Goal: Task Accomplishment & Management: Understand process/instructions

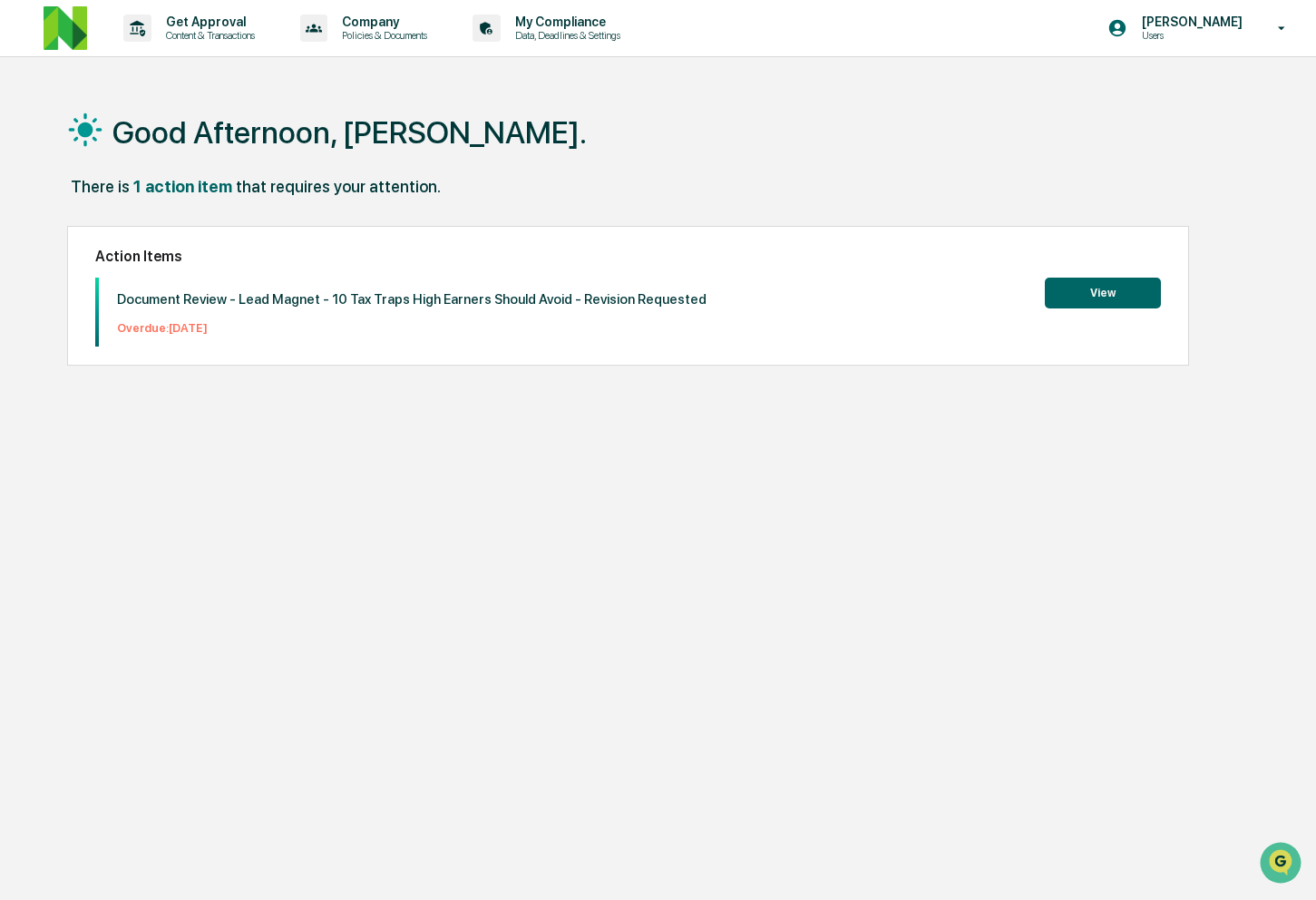
click at [1103, 298] on button "View" at bounding box center [1103, 294] width 116 height 31
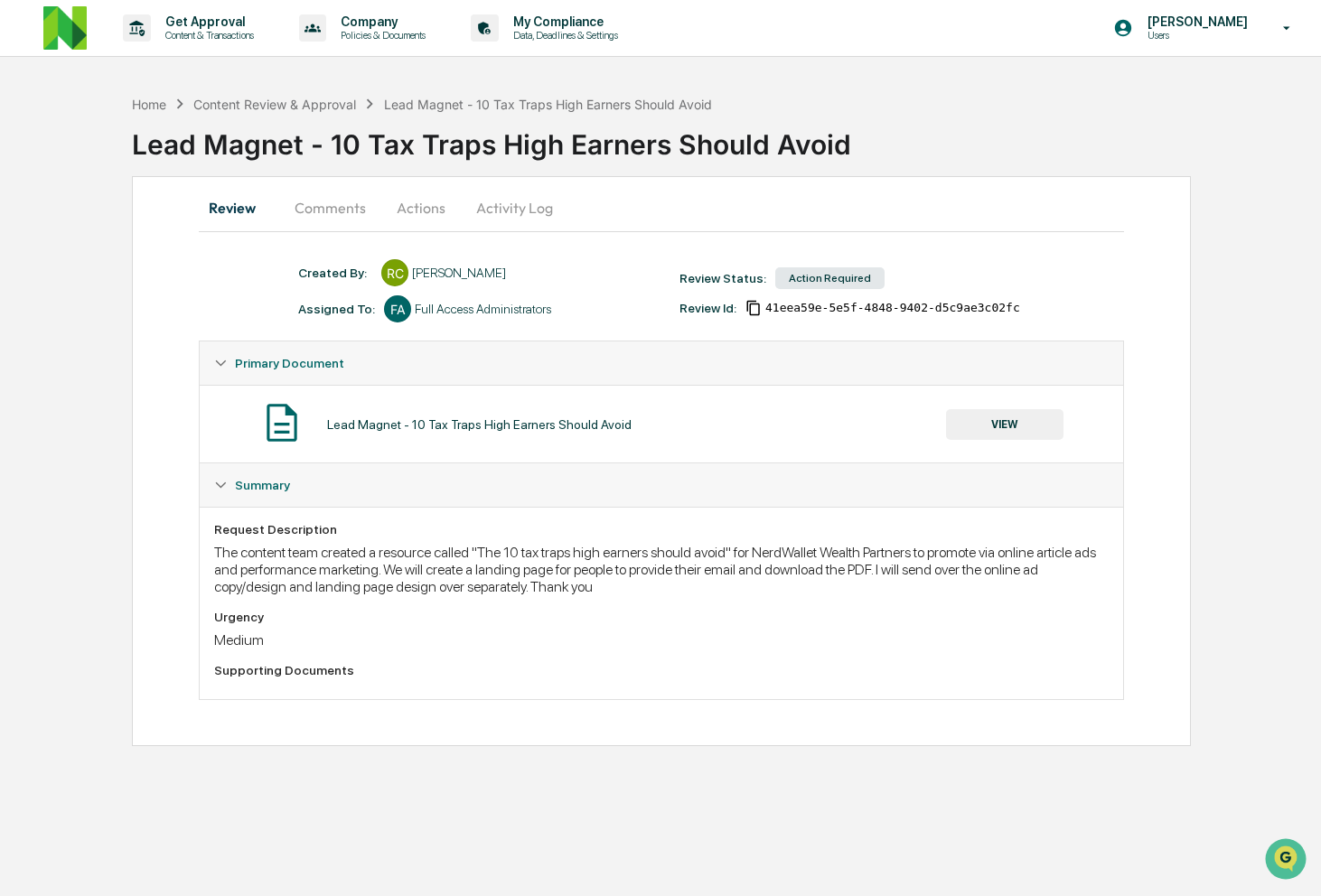
click at [345, 215] on button "Comments" at bounding box center [330, 207] width 100 height 43
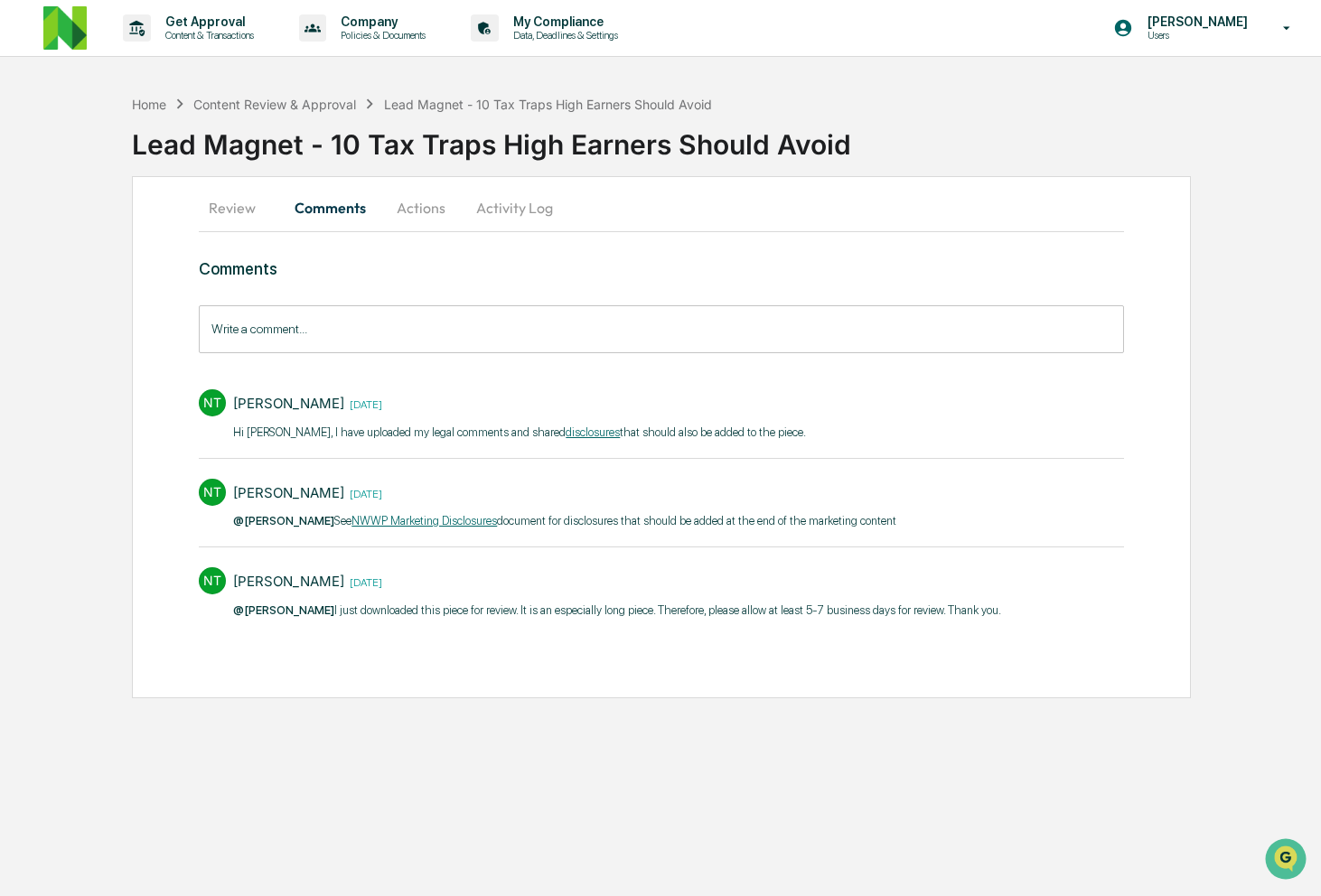
click at [418, 207] on button "Actions" at bounding box center [421, 207] width 81 height 43
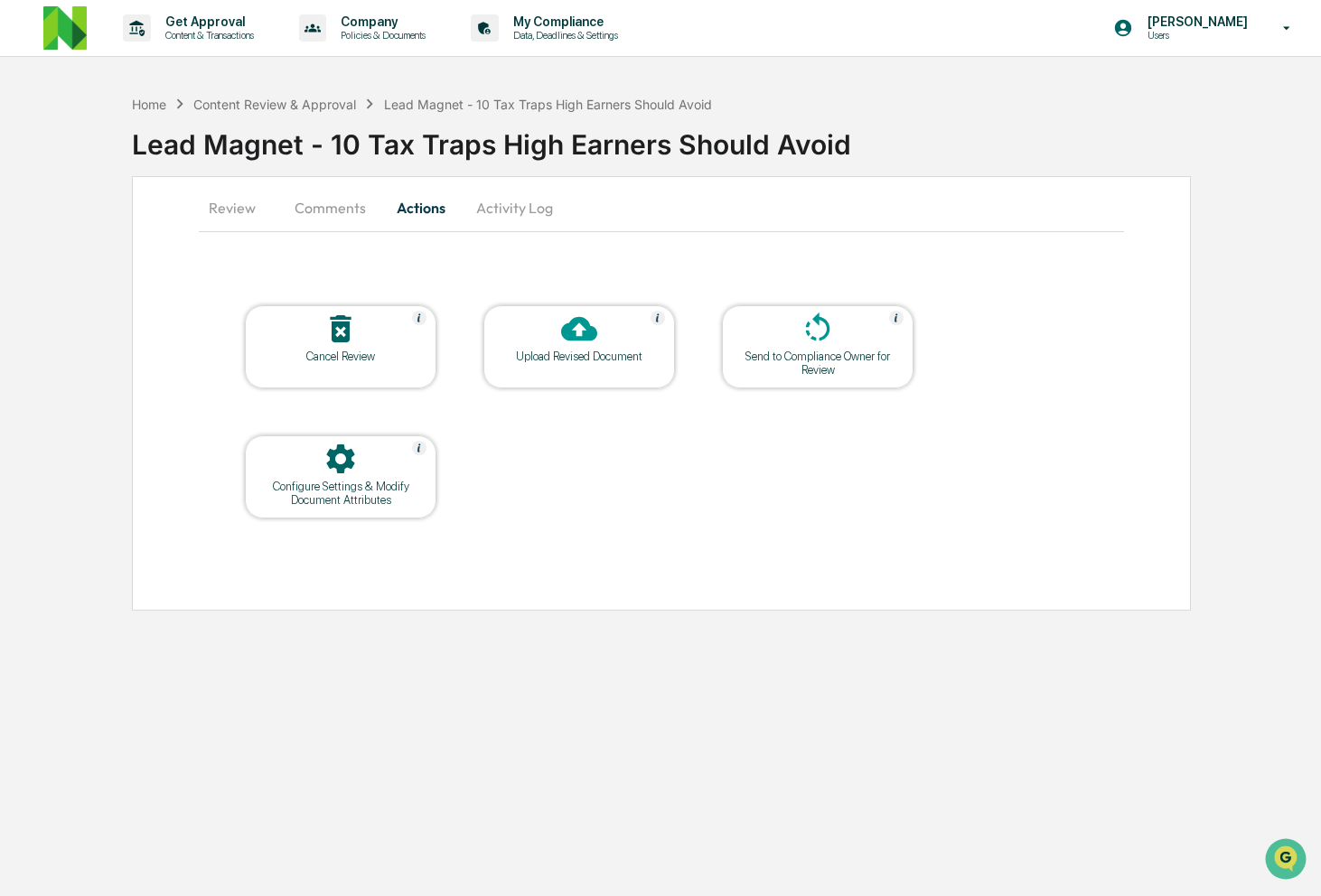
click at [329, 195] on button "Comments" at bounding box center [330, 207] width 100 height 43
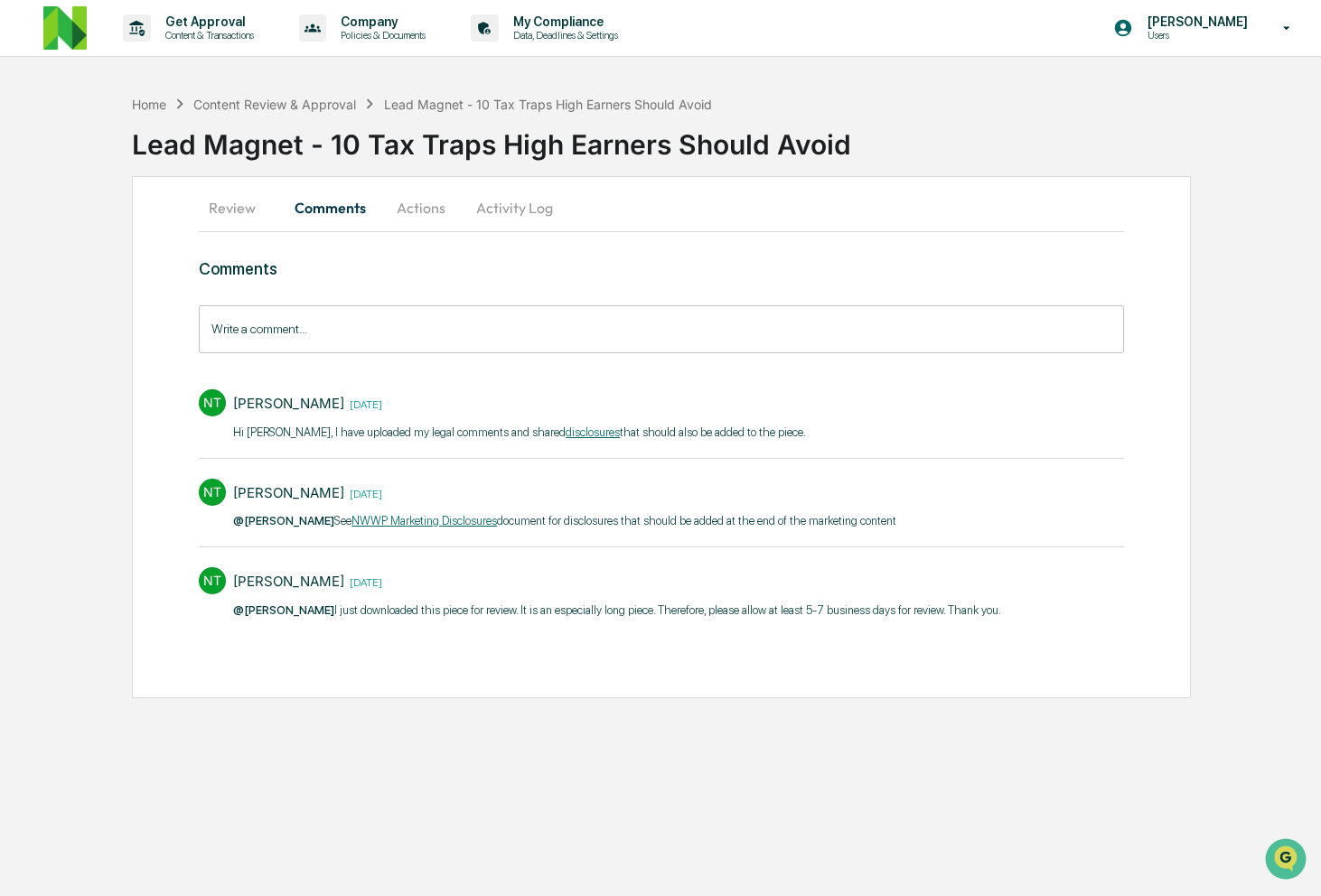
click at [341, 339] on input "Write a comment..." at bounding box center [661, 329] width 924 height 48
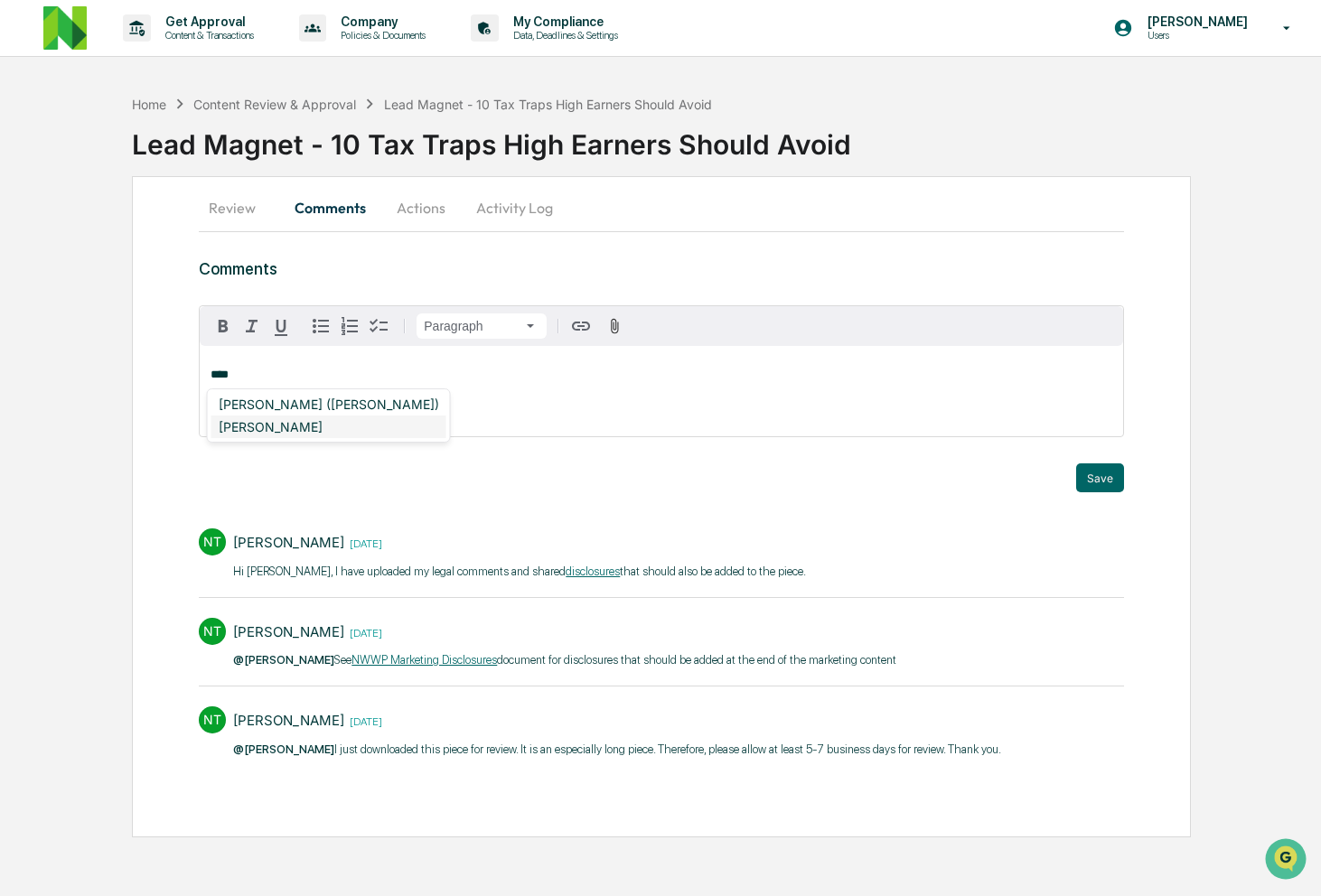
click at [287, 429] on div "[PERSON_NAME]" at bounding box center [328, 426] width 234 height 22
click at [593, 569] on link "disclosures​" at bounding box center [592, 571] width 54 height 14
click at [469, 661] on link "NWWP Marketing Disclosures" at bounding box center [424, 660] width 146 height 14
click at [659, 383] on div "**********" at bounding box center [661, 392] width 922 height 91
click at [277, 397] on div "[PERSON_NAME]" at bounding box center [270, 403] width 119 height 22
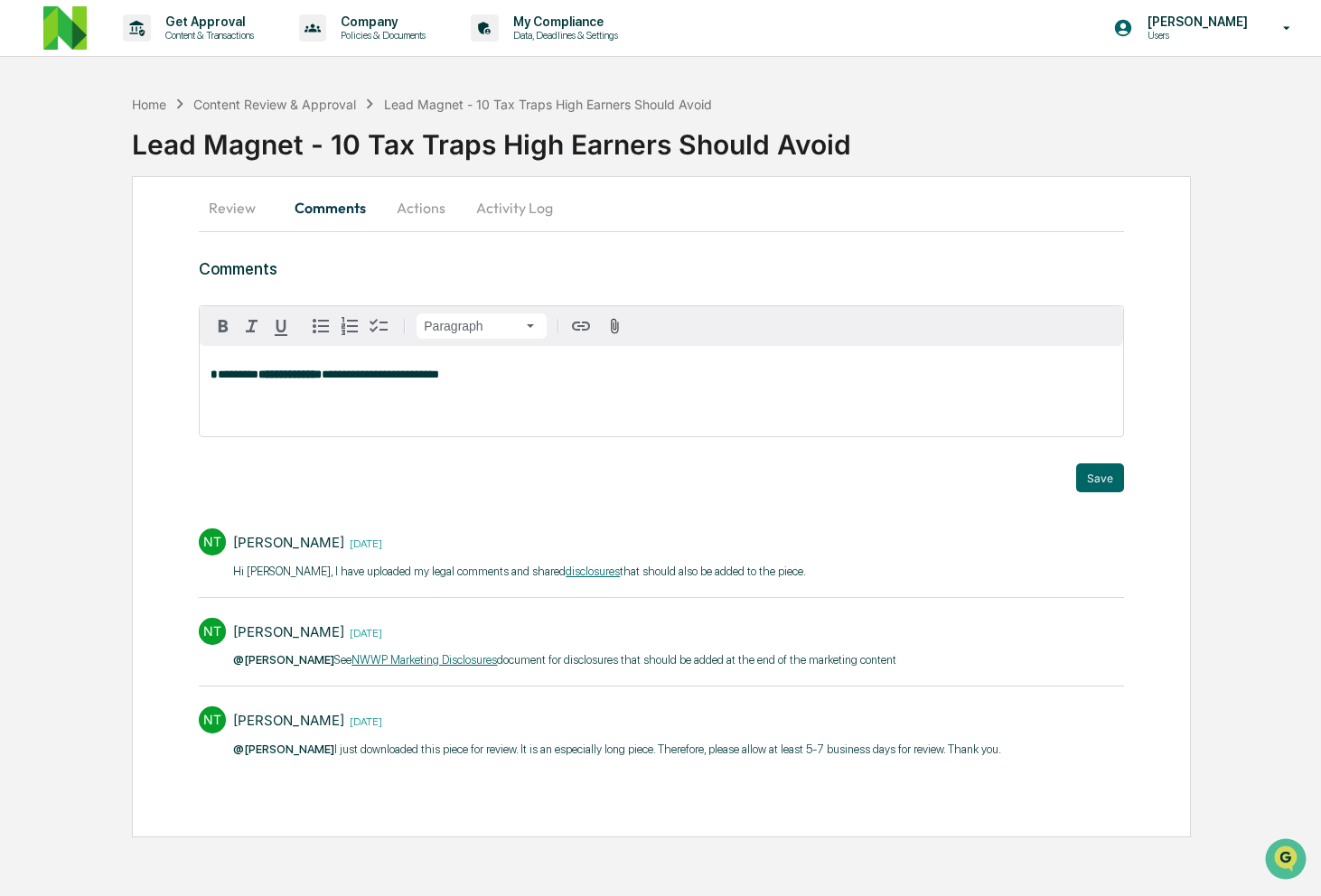
click at [244, 209] on button "Review" at bounding box center [239, 207] width 81 height 43
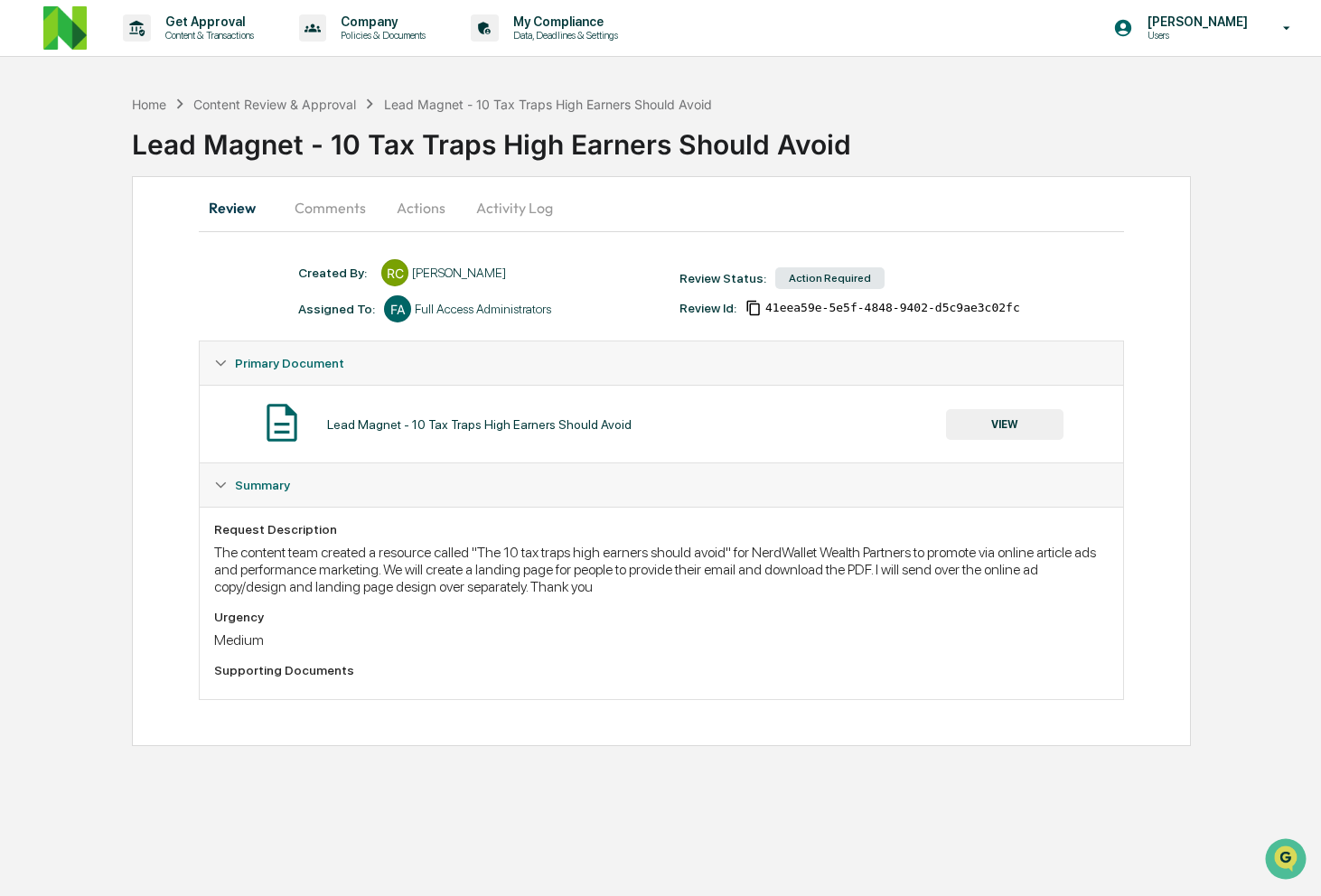
click at [970, 415] on button "VIEW" at bounding box center [1005, 424] width 118 height 31
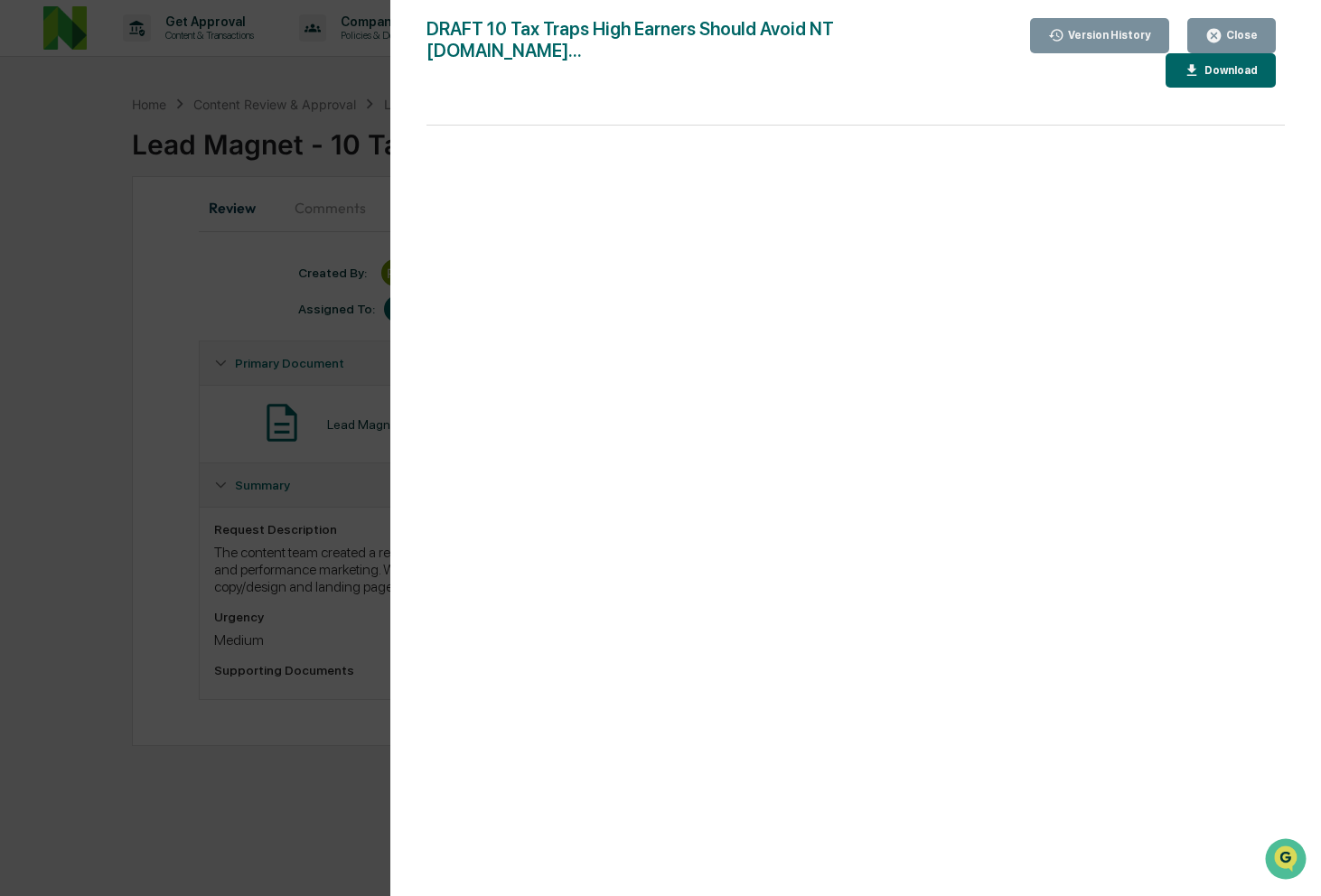
click at [1241, 35] on div "Close" at bounding box center [1240, 35] width 36 height 13
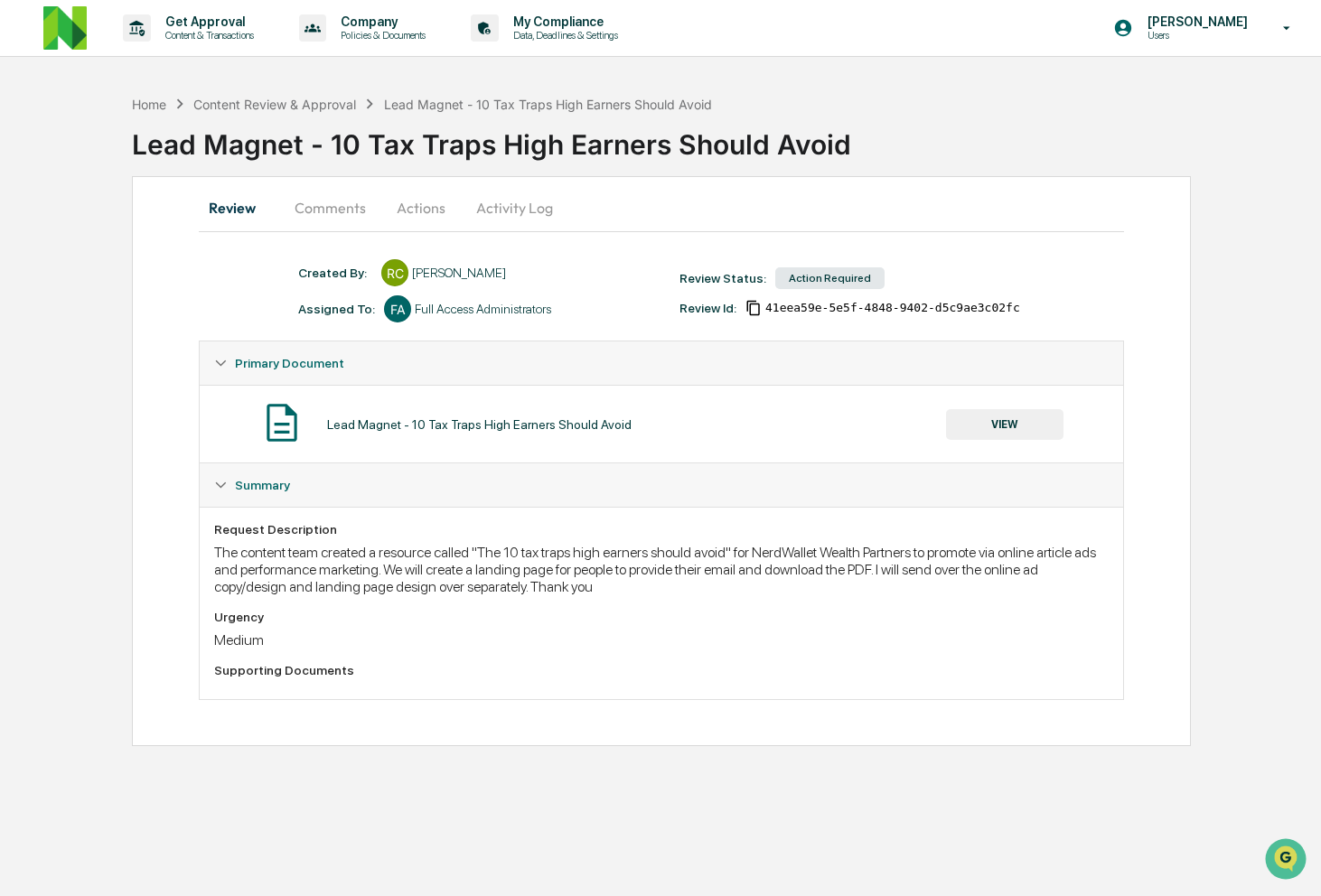
click at [335, 213] on button "Comments" at bounding box center [330, 207] width 100 height 43
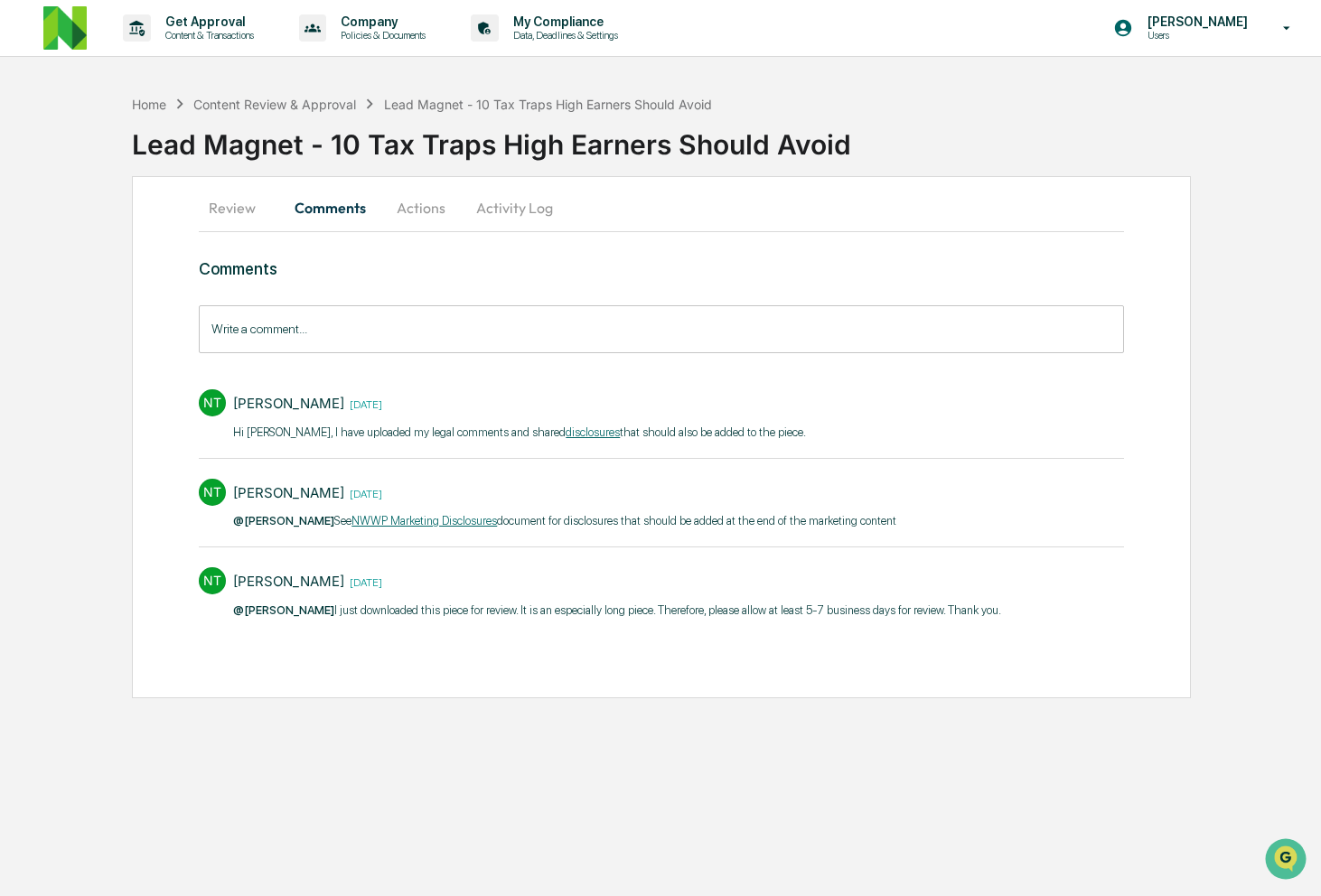
click at [421, 217] on button "Actions" at bounding box center [421, 207] width 81 height 43
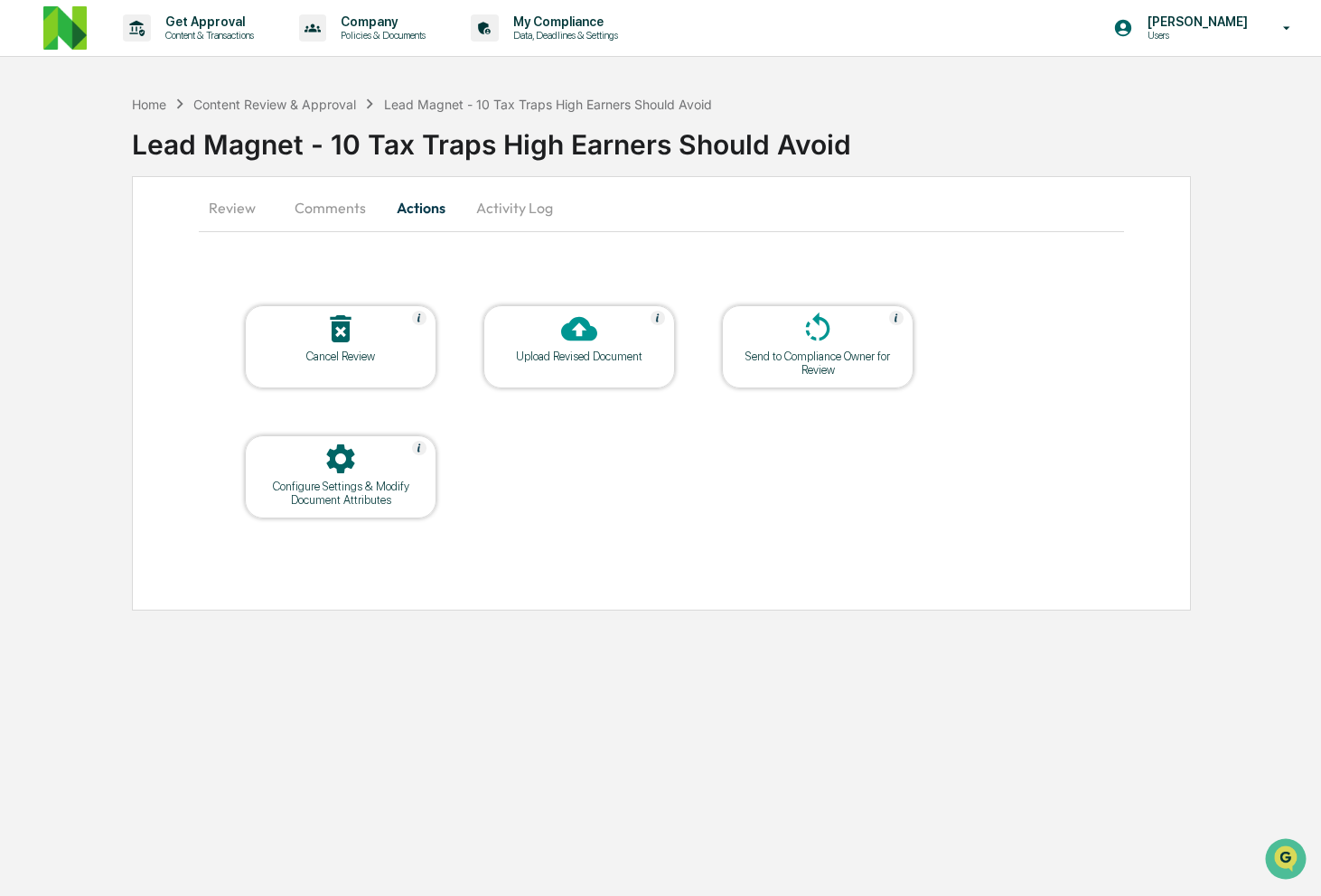
click at [506, 208] on button "Activity Log" at bounding box center [514, 207] width 106 height 43
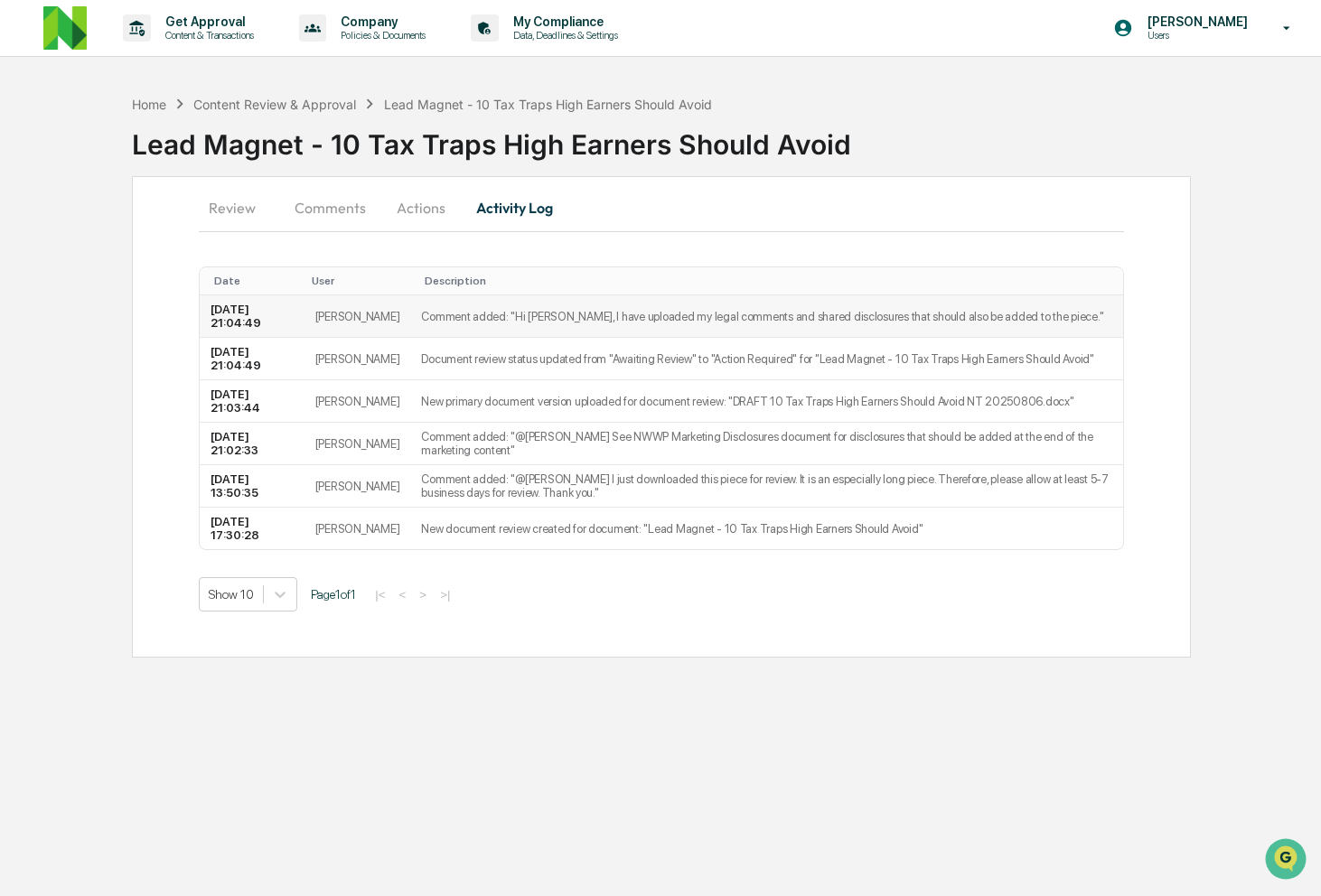
click at [560, 322] on td "Comment added: "Hi [PERSON_NAME], I have uploaded my legal comments and shared …" at bounding box center [766, 316] width 712 height 42
click at [235, 199] on button "Review" at bounding box center [239, 207] width 81 height 43
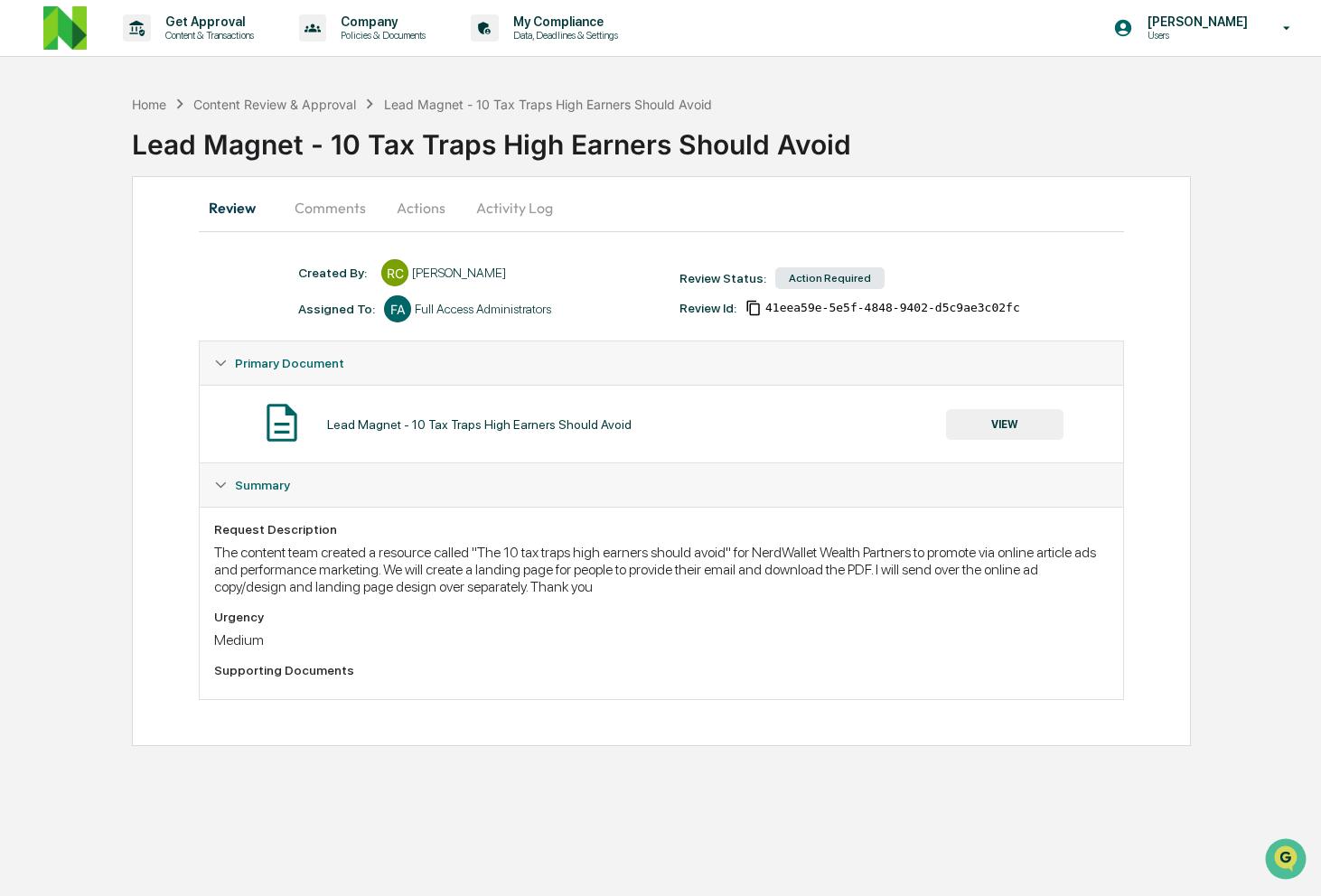
click at [337, 198] on button "Comments" at bounding box center [330, 207] width 100 height 43
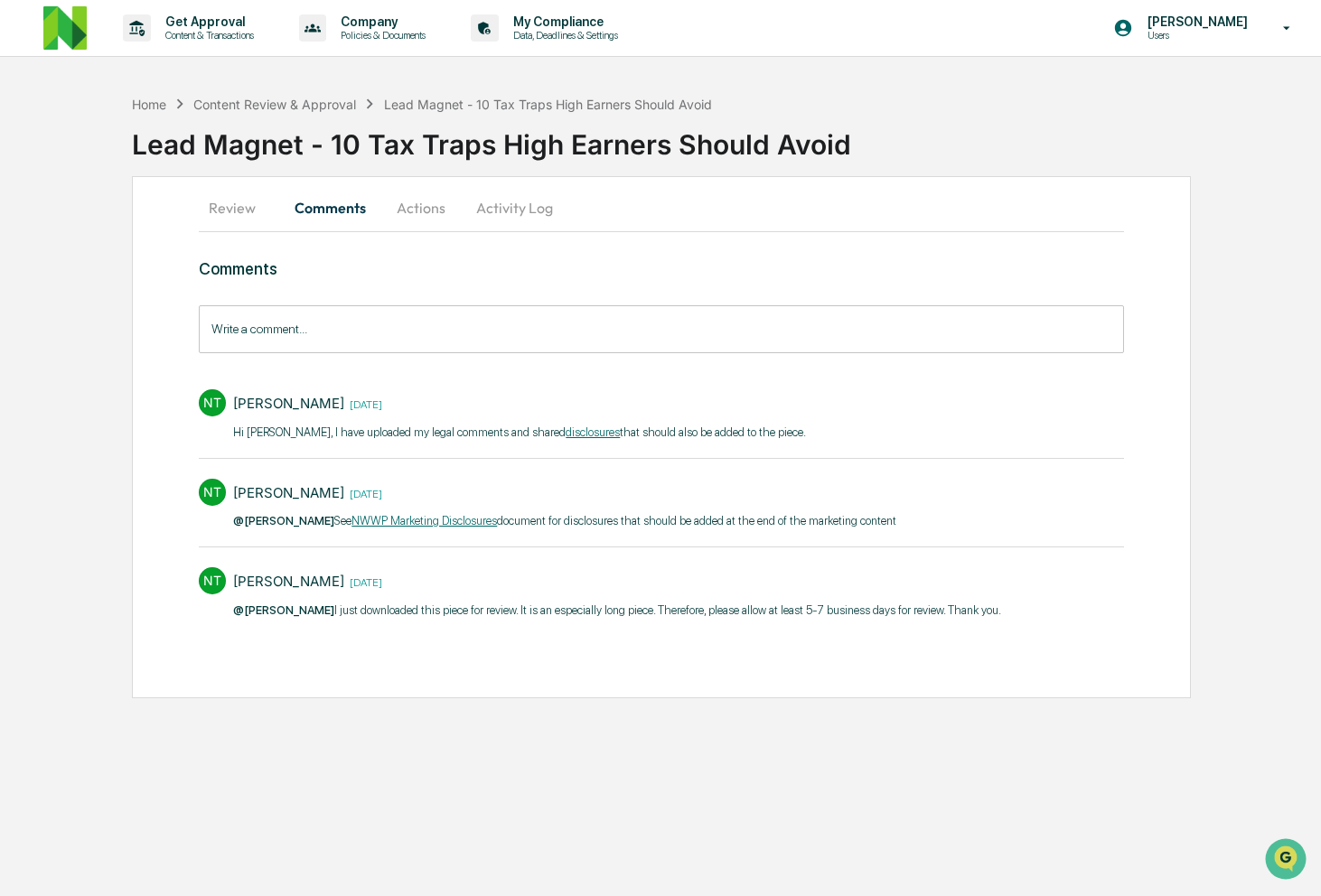
click at [417, 203] on button "Actions" at bounding box center [421, 207] width 81 height 43
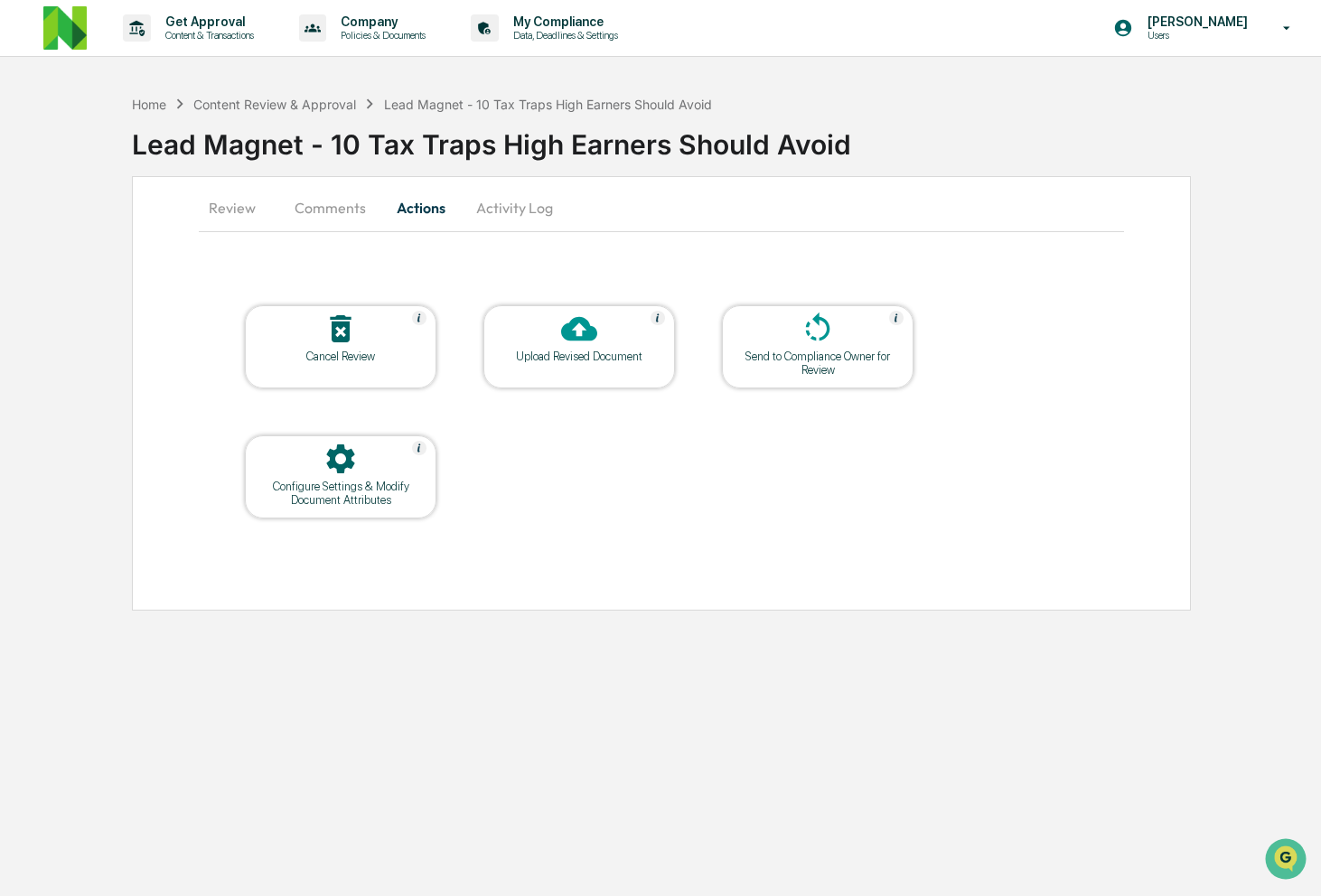
click at [228, 203] on button "Review" at bounding box center [239, 207] width 81 height 43
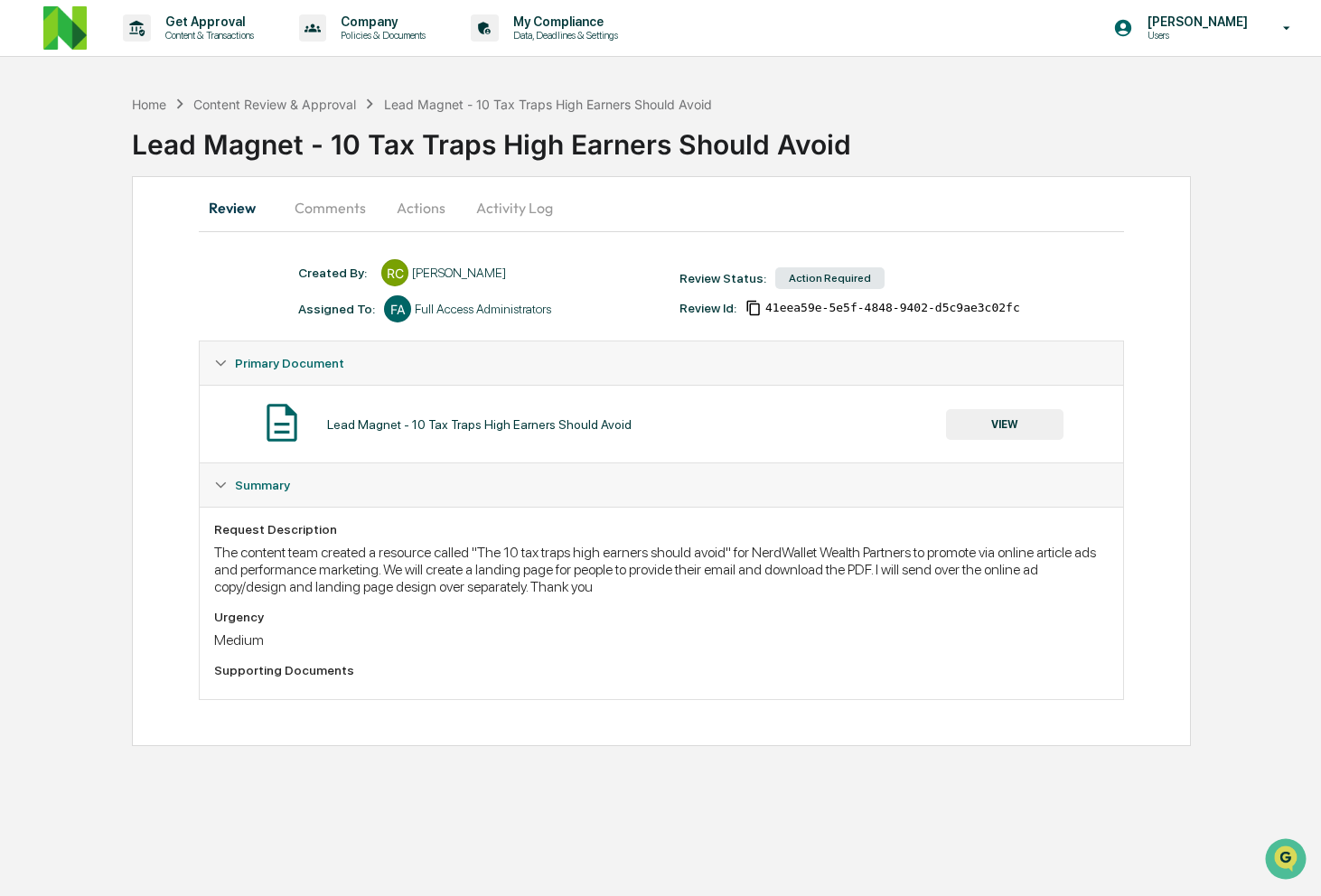
click at [1005, 424] on button "VIEW" at bounding box center [1005, 424] width 118 height 31
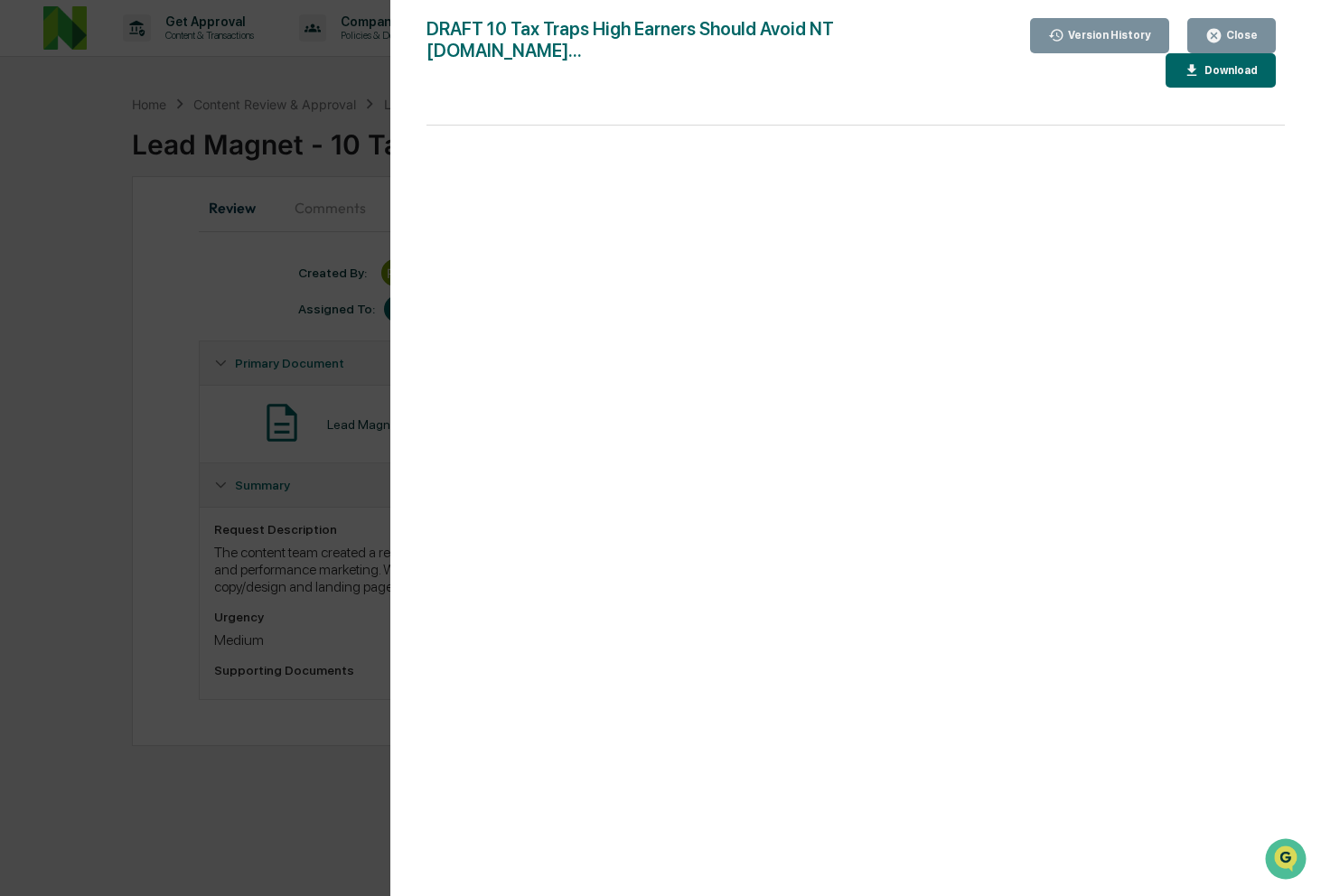
click at [238, 782] on div "Version History [DATE] 09:03 PM [PERSON_NAME] [DATE] 05:30 PM [PERSON_NAME] DRA…" at bounding box center [660, 448] width 1321 height 896
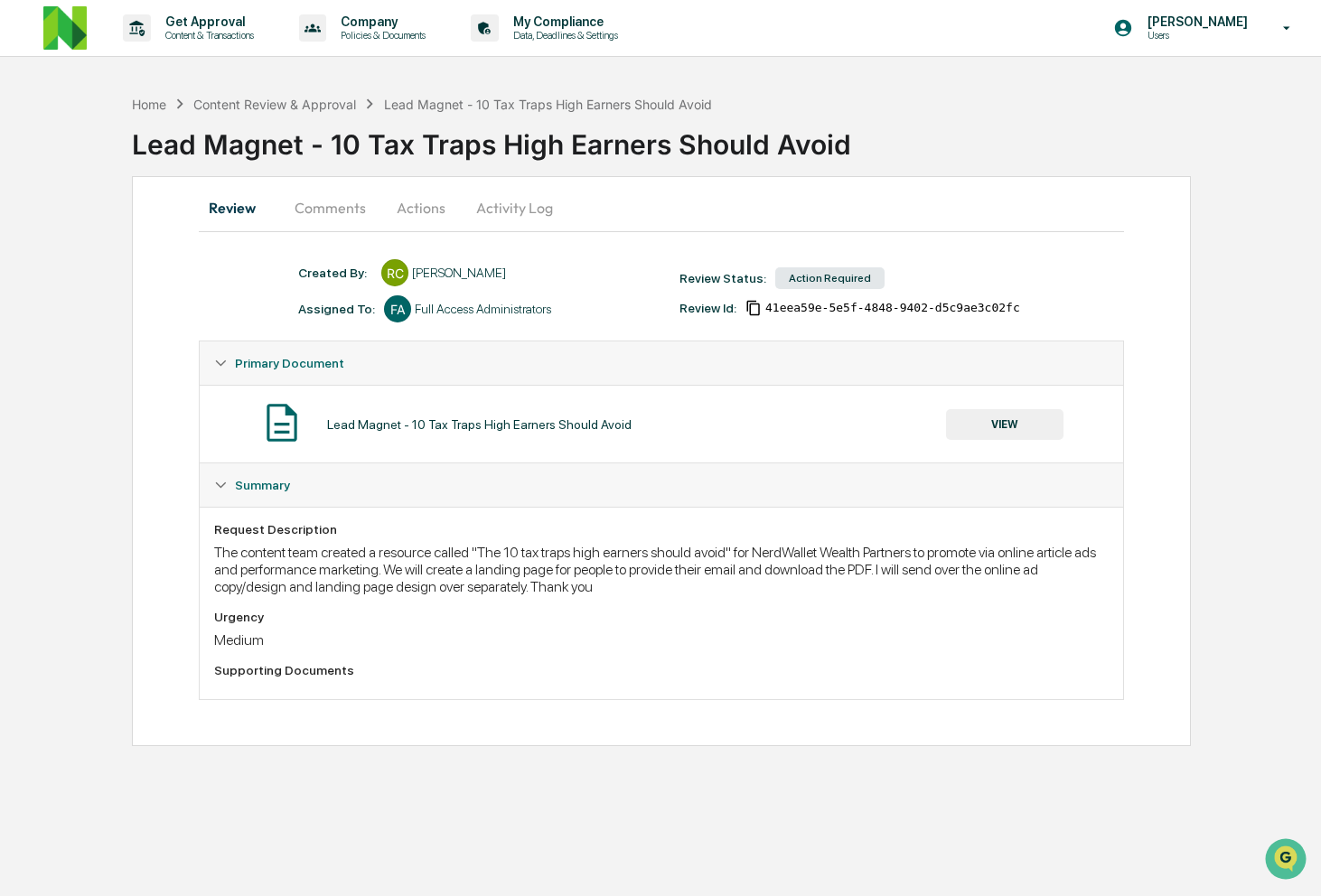
click at [510, 205] on button "Activity Log" at bounding box center [514, 207] width 106 height 43
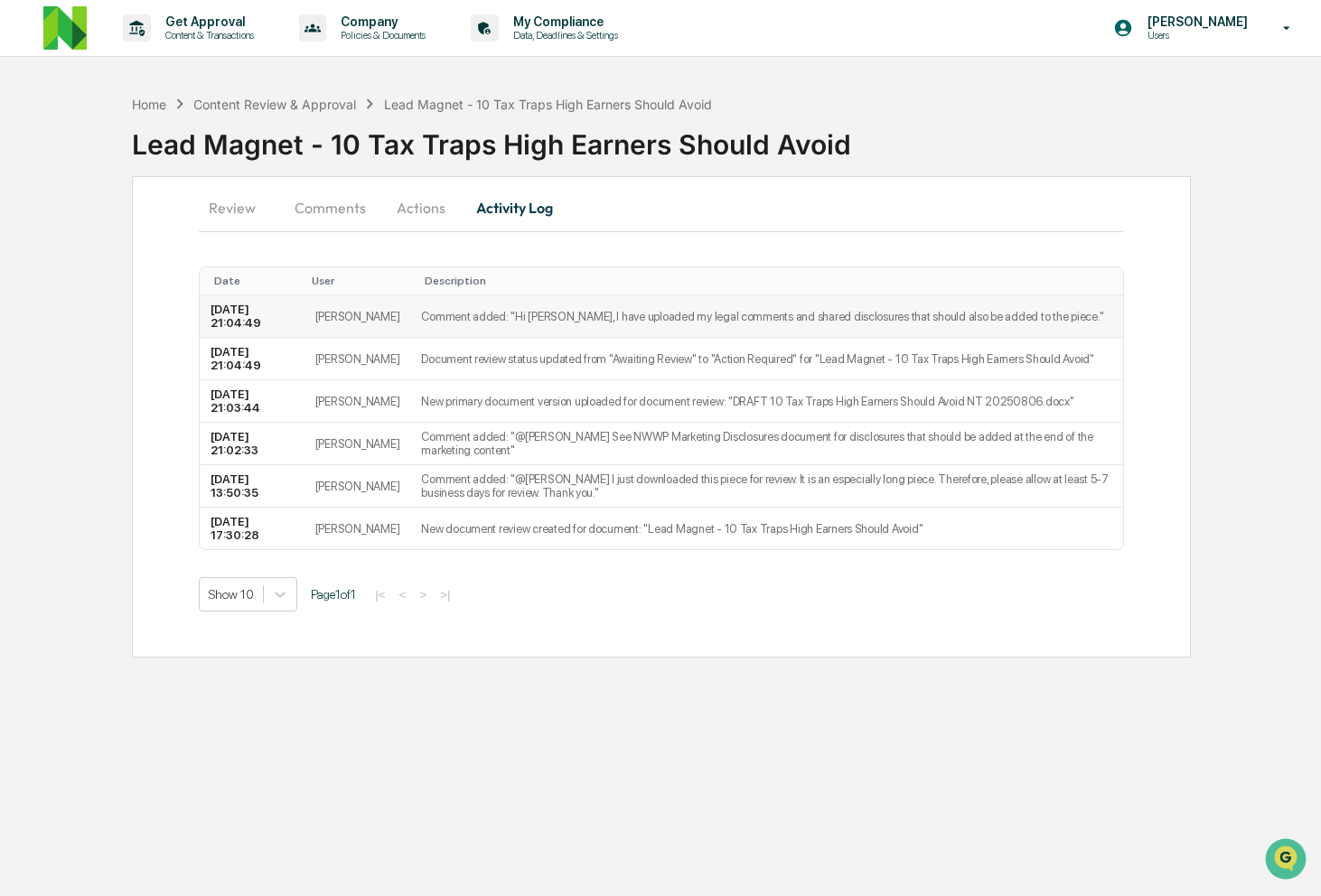
click at [478, 312] on td "Comment added: "Hi [PERSON_NAME], I have uploaded my legal comments and shared …" at bounding box center [766, 316] width 712 height 42
click at [412, 213] on button "Actions" at bounding box center [421, 207] width 81 height 43
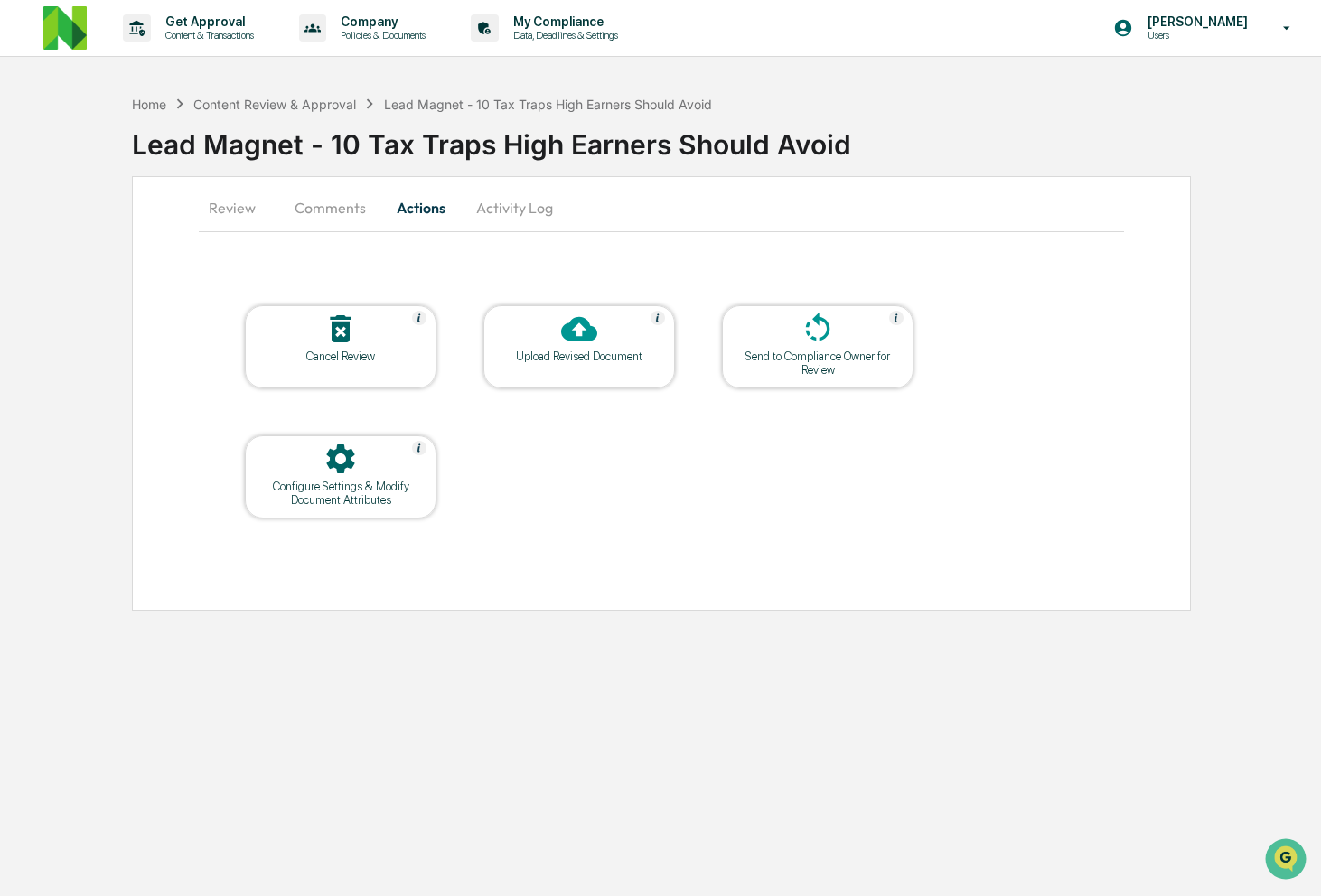
click at [344, 200] on button "Comments" at bounding box center [330, 207] width 100 height 43
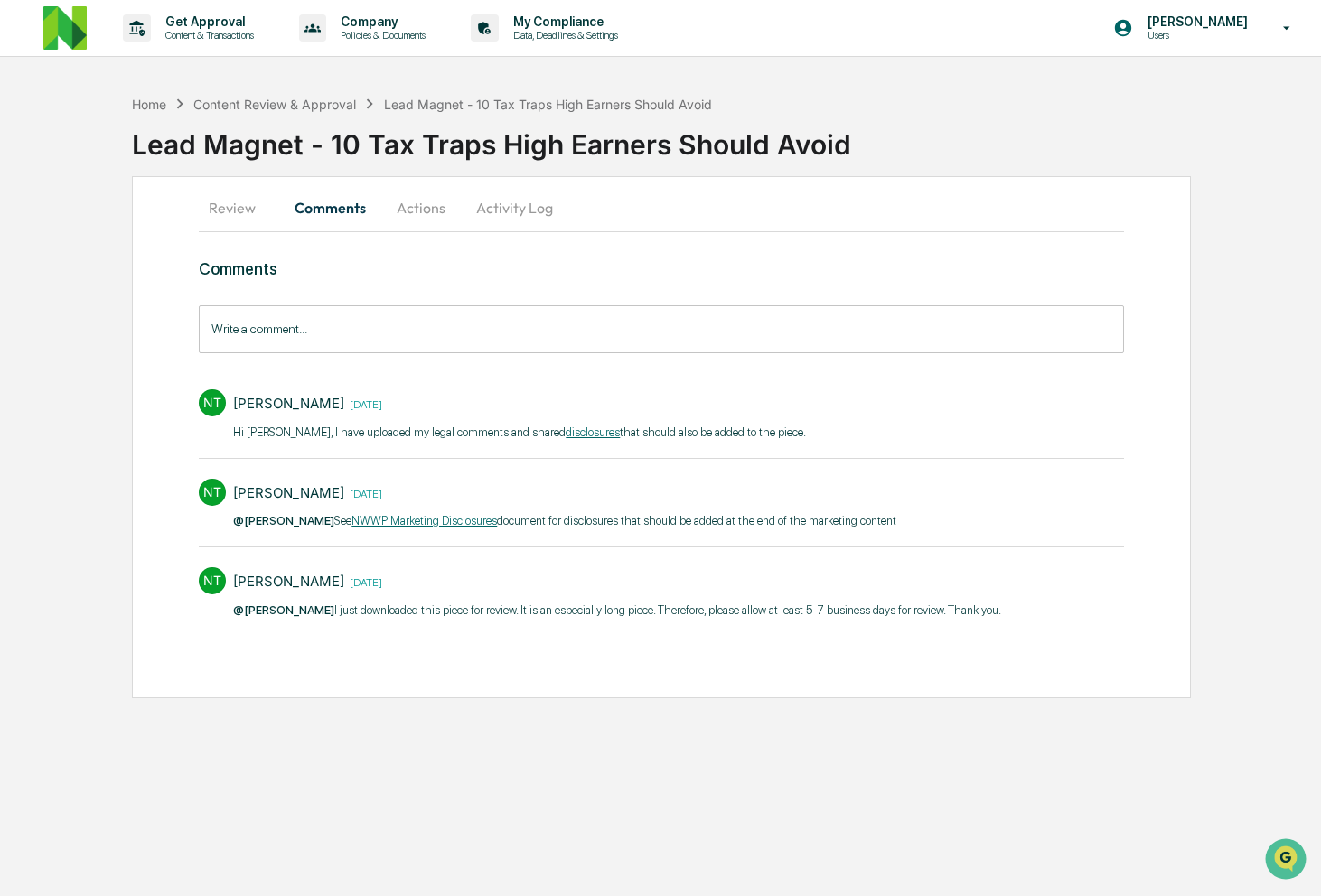
click at [226, 202] on button "Review" at bounding box center [239, 207] width 81 height 43
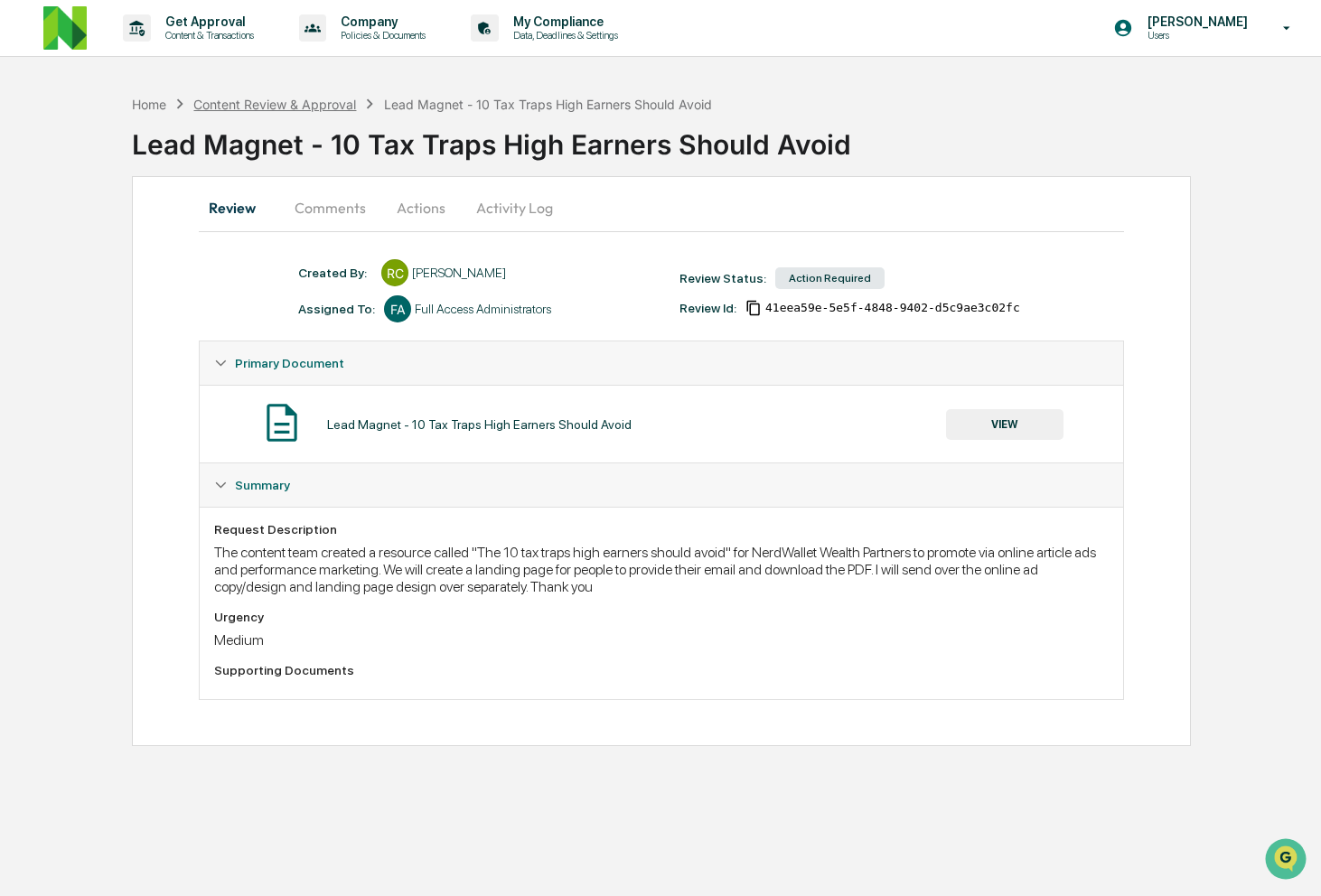
click at [303, 108] on div "Content Review & Approval" at bounding box center [274, 104] width 163 height 15
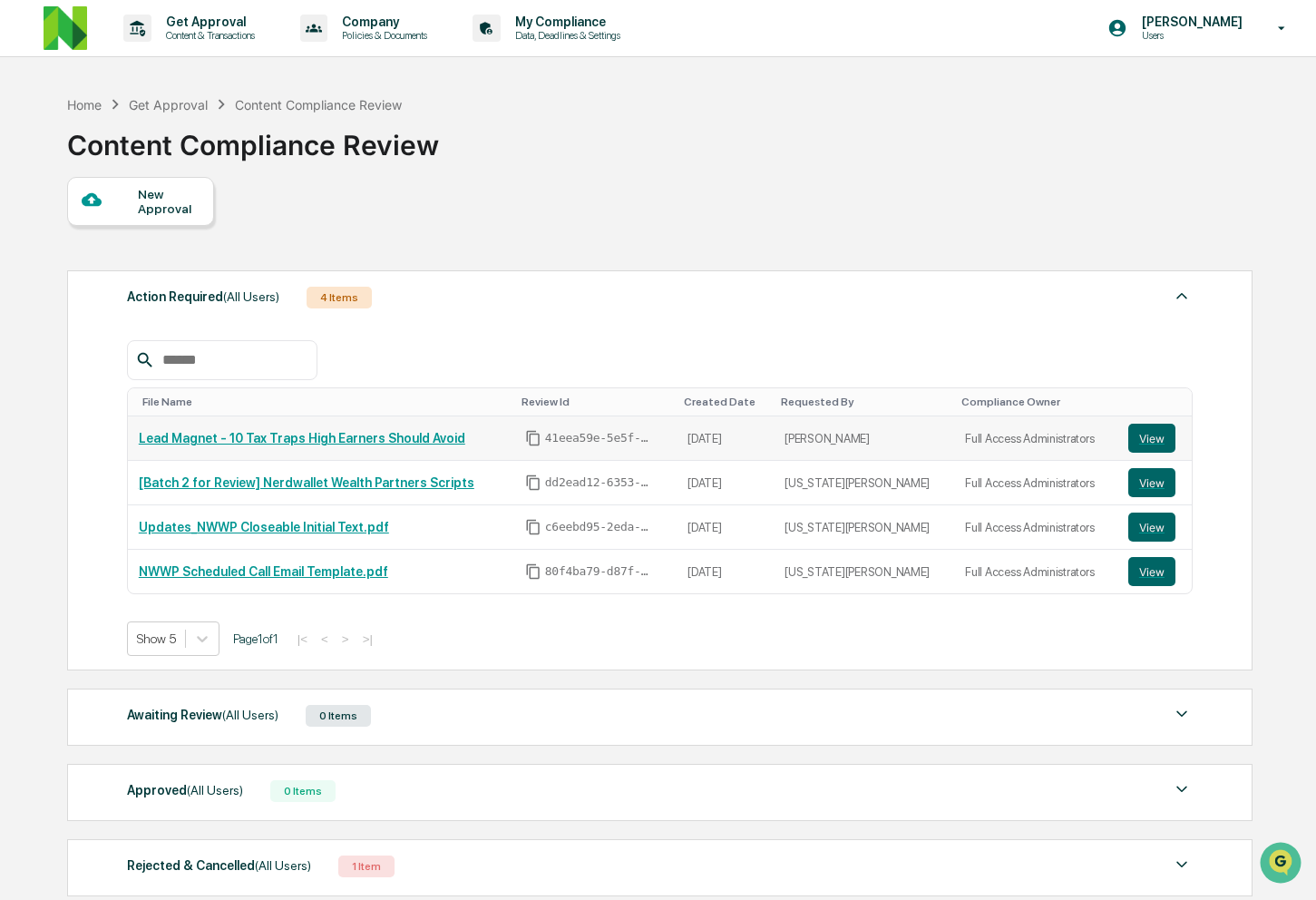
click at [311, 438] on link "Lead Magnet - 10 Tax Traps High Earners Should Avoid" at bounding box center [301, 438] width 326 height 15
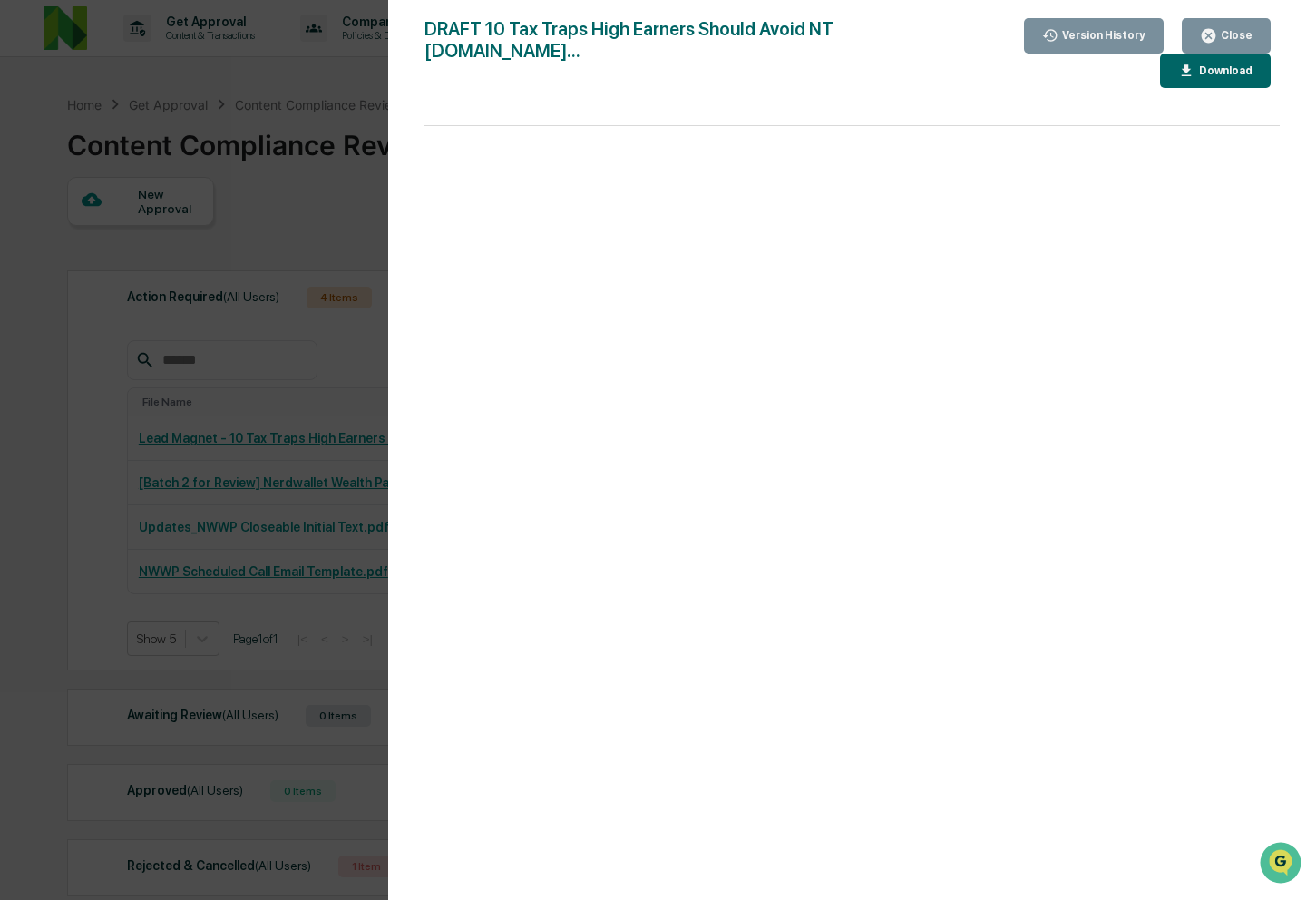
click at [308, 377] on div "Version History [DATE] 09:03 PM [PERSON_NAME] [DATE] 05:30 PM [PERSON_NAME] DRA…" at bounding box center [658, 450] width 1316 height 900
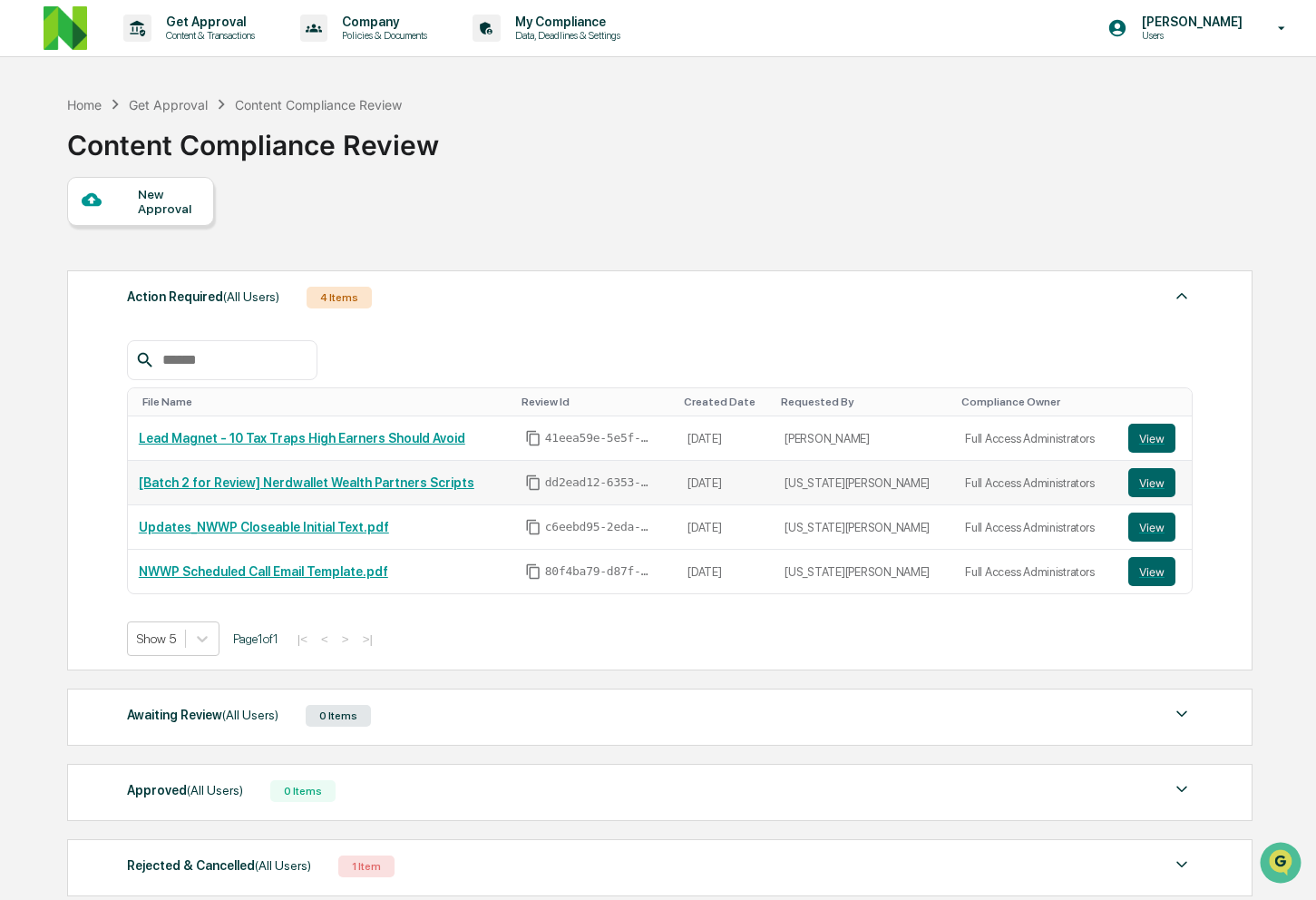
scroll to position [125, 0]
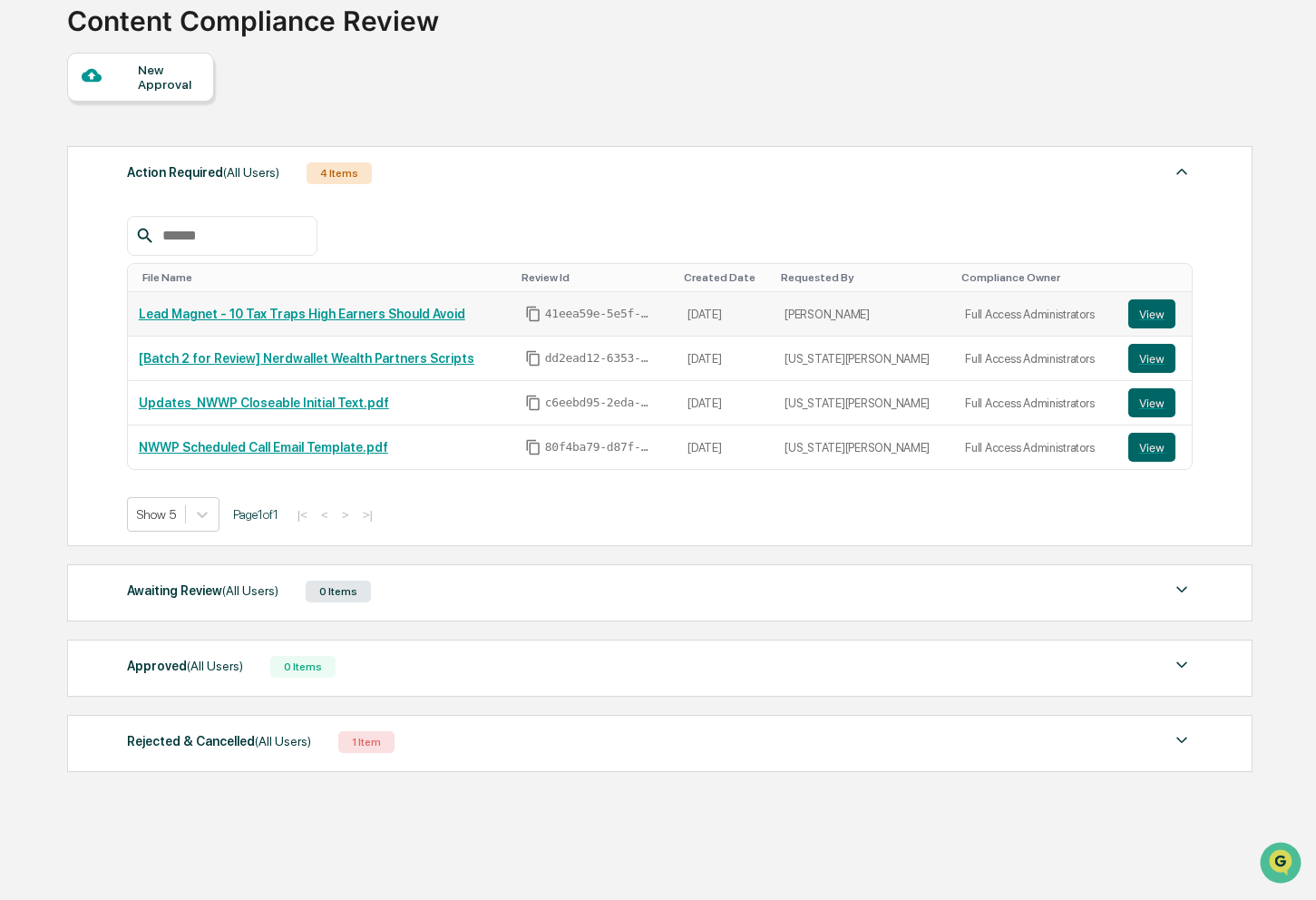
click at [453, 311] on link "Lead Magnet - 10 Tax Traps High Earners Should Avoid" at bounding box center [301, 313] width 326 height 15
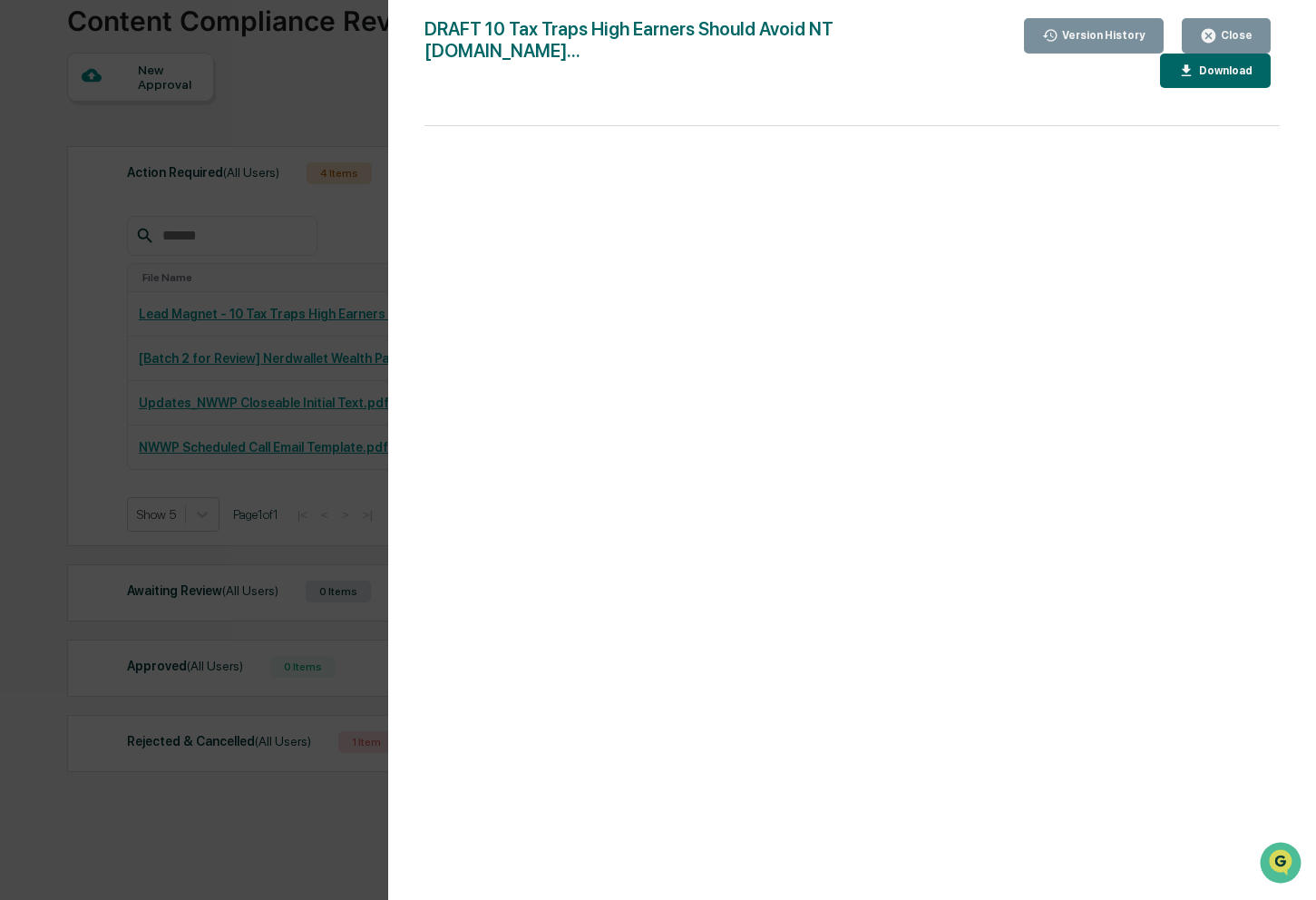
click at [1226, 25] on button "Close" at bounding box center [1226, 36] width 89 height 36
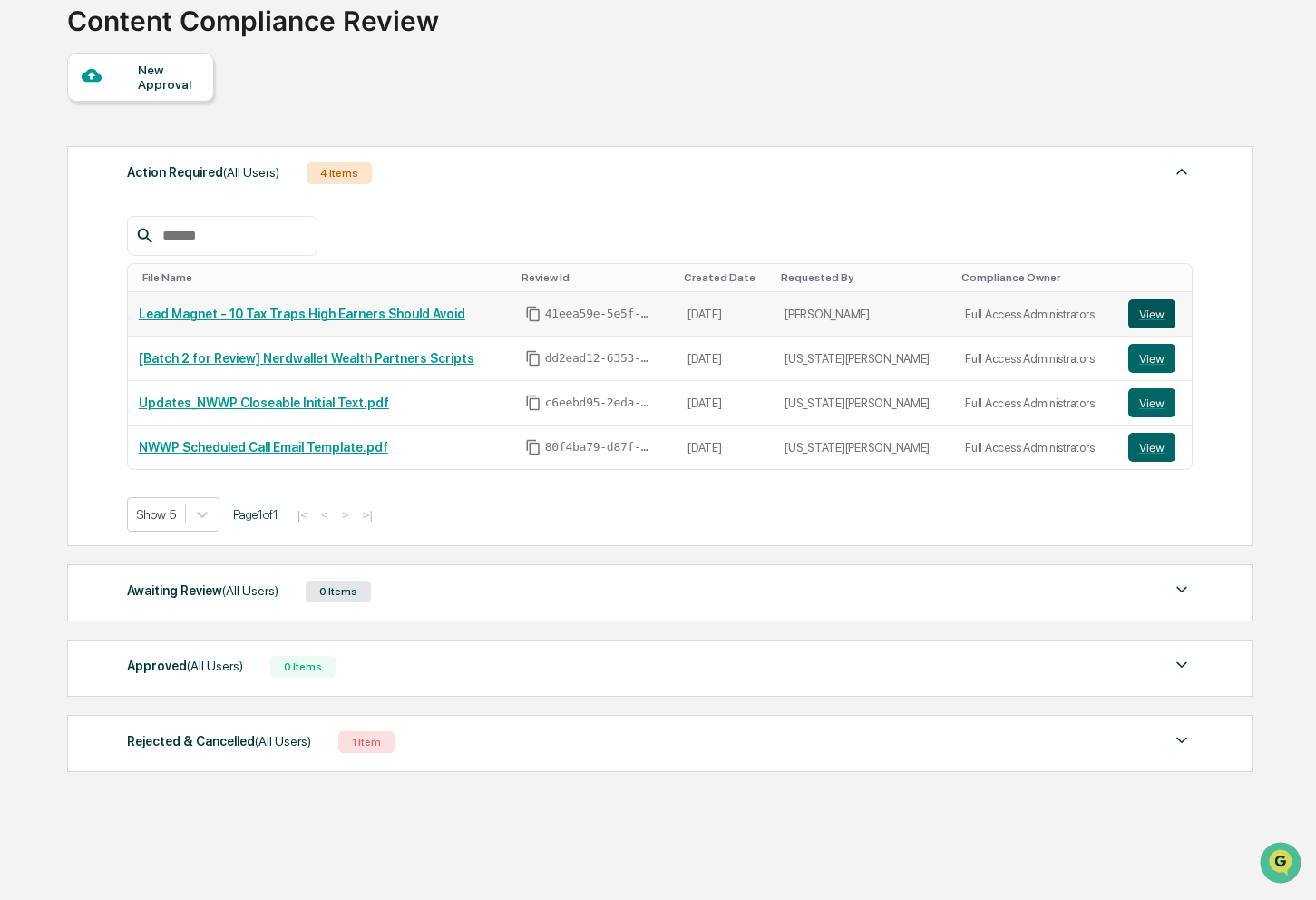
click at [1148, 326] on button "View" at bounding box center [1151, 314] width 47 height 29
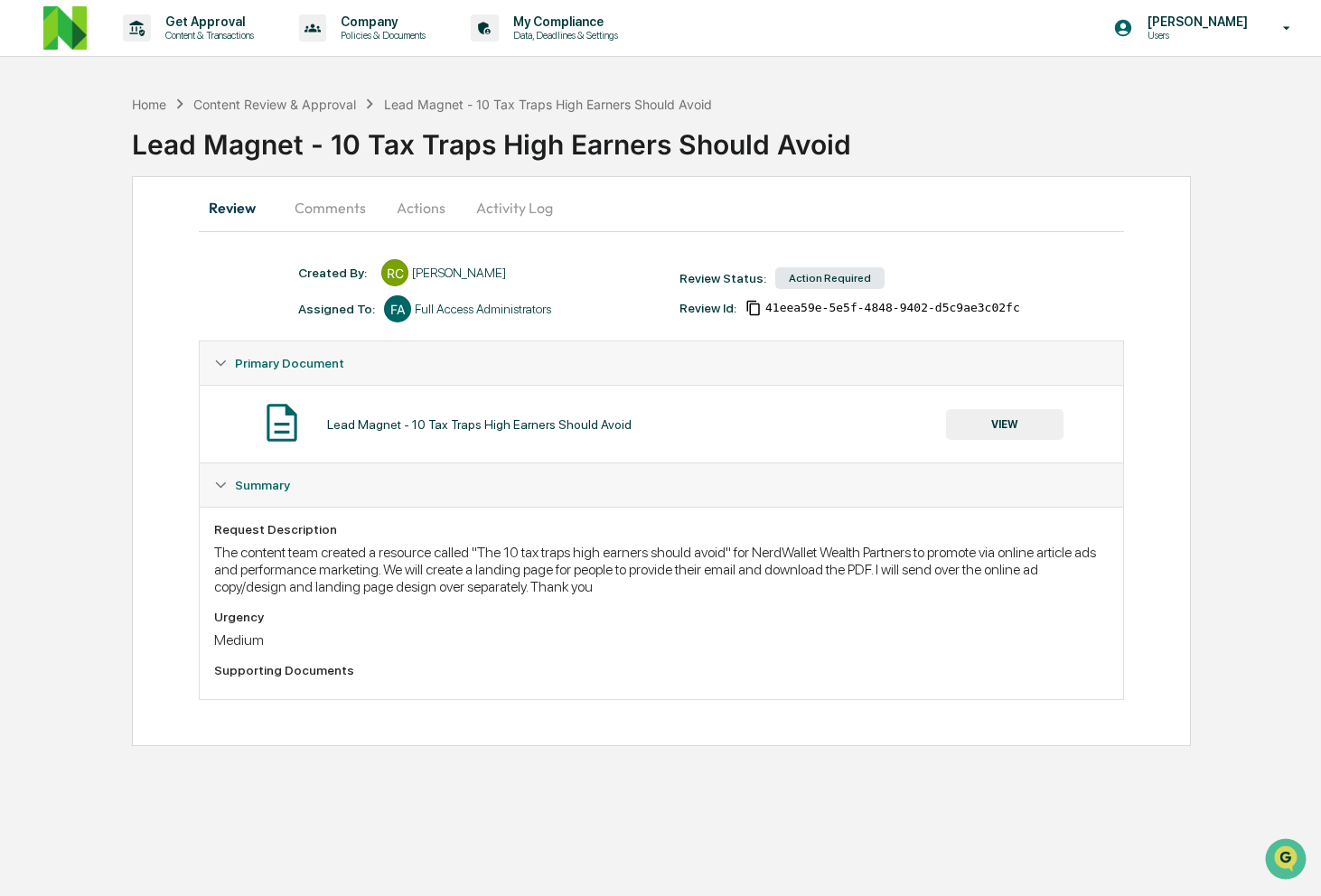
click at [414, 422] on div "Lead Magnet - 10 Tax Traps High Earners Should Avoid" at bounding box center [480, 424] width 305 height 14
click at [1033, 417] on button "VIEW" at bounding box center [1005, 424] width 118 height 31
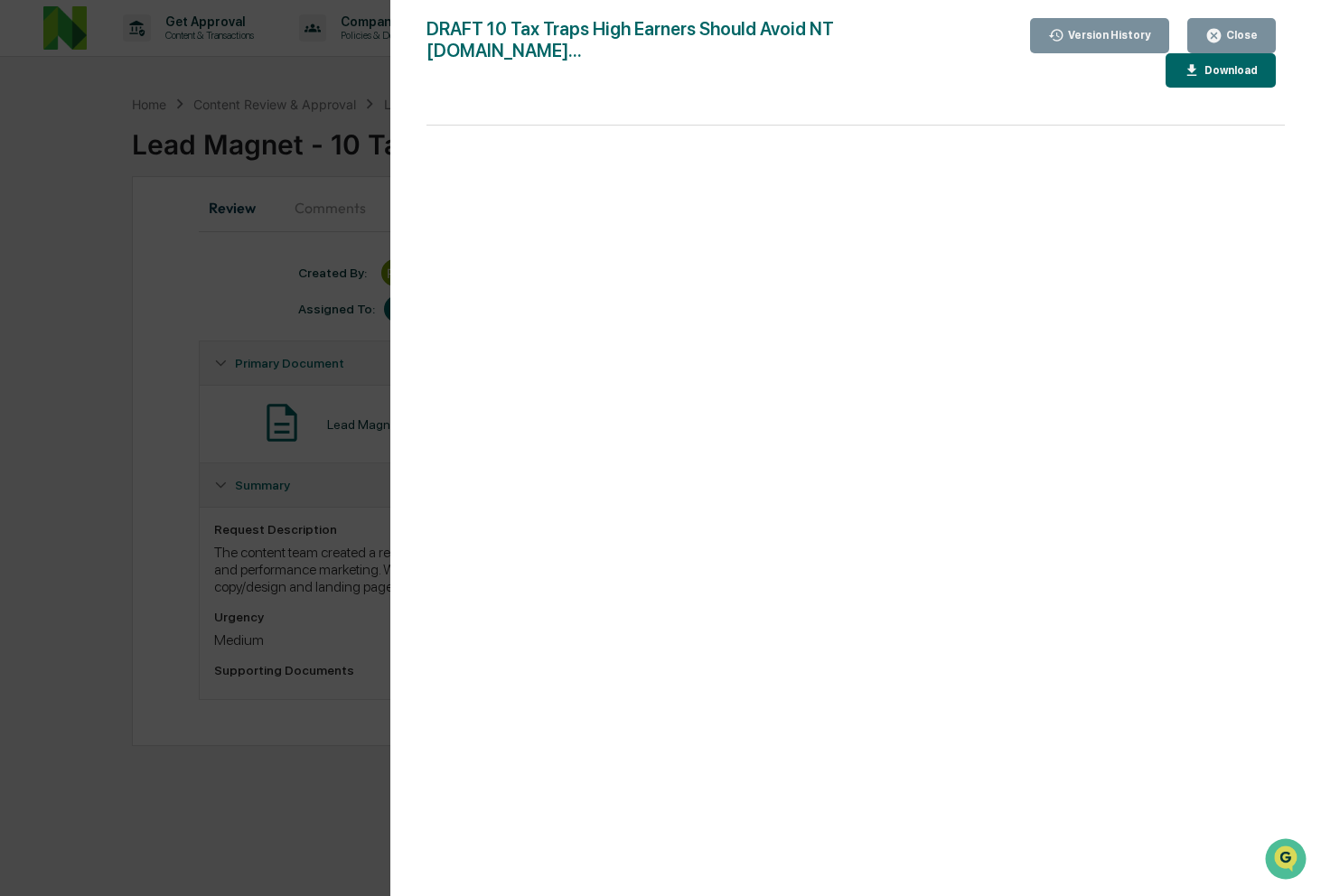
click at [1238, 34] on div "Close" at bounding box center [1240, 35] width 36 height 13
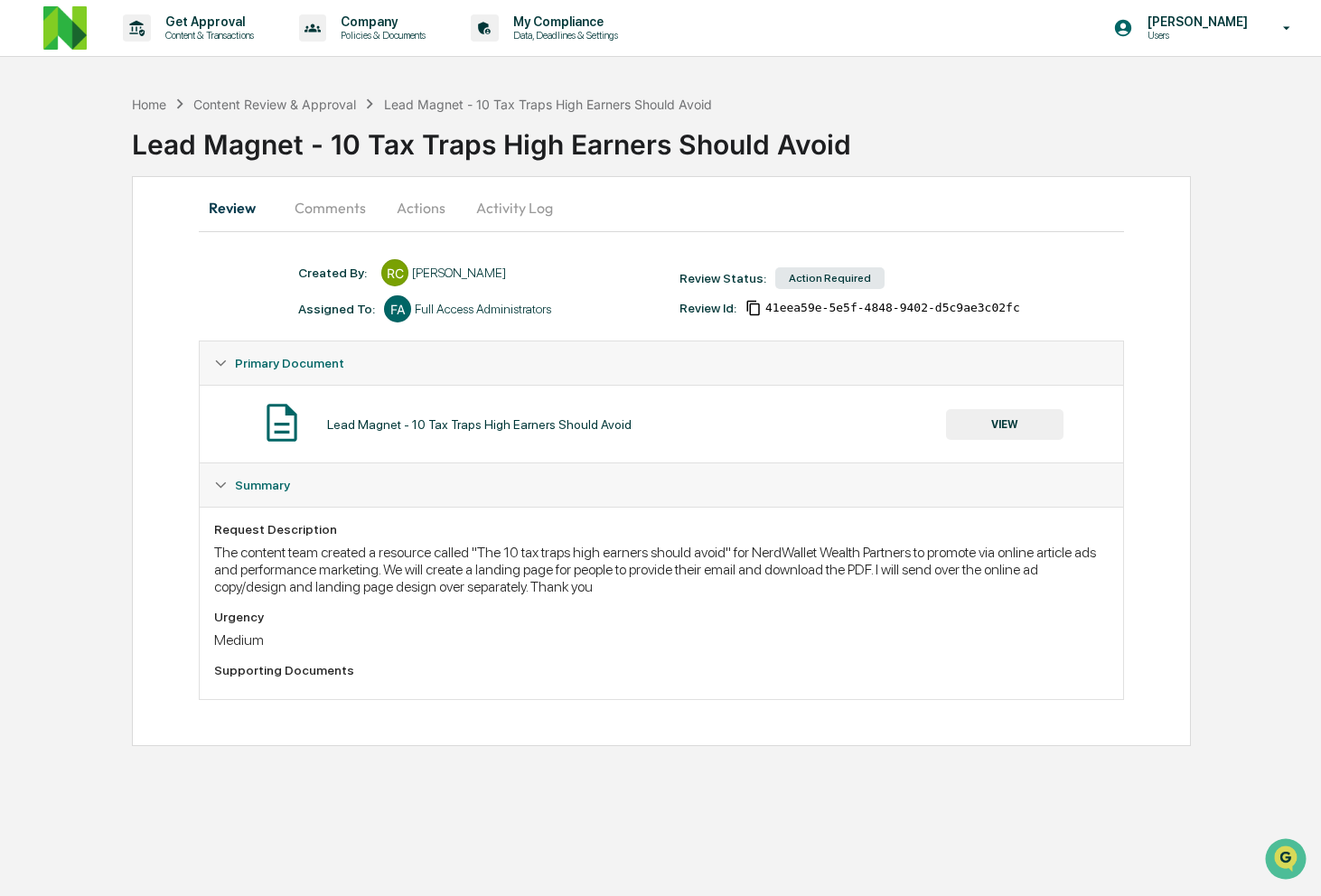
click at [421, 211] on button "Actions" at bounding box center [421, 207] width 81 height 43
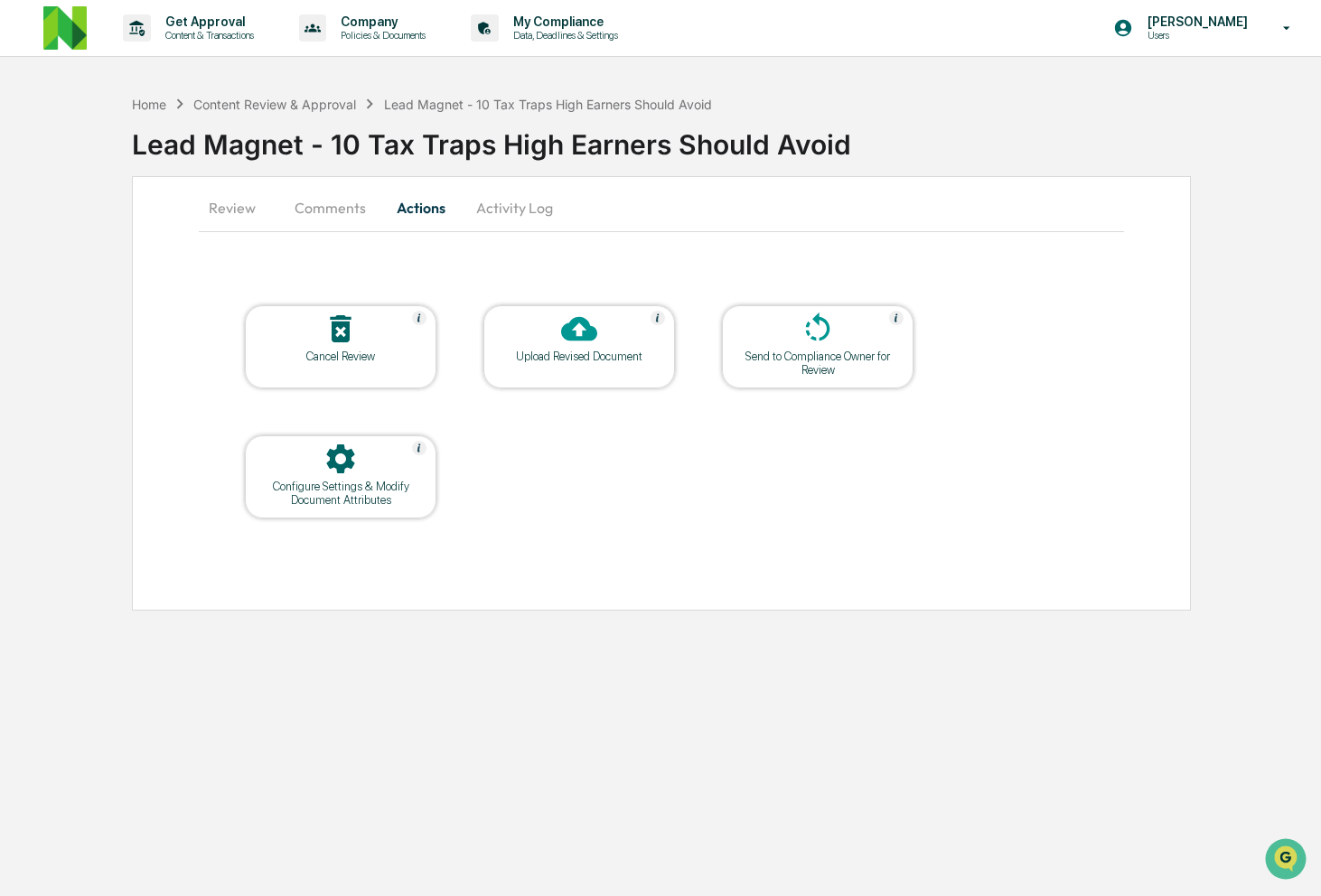
click at [245, 204] on button "Review" at bounding box center [239, 207] width 81 height 43
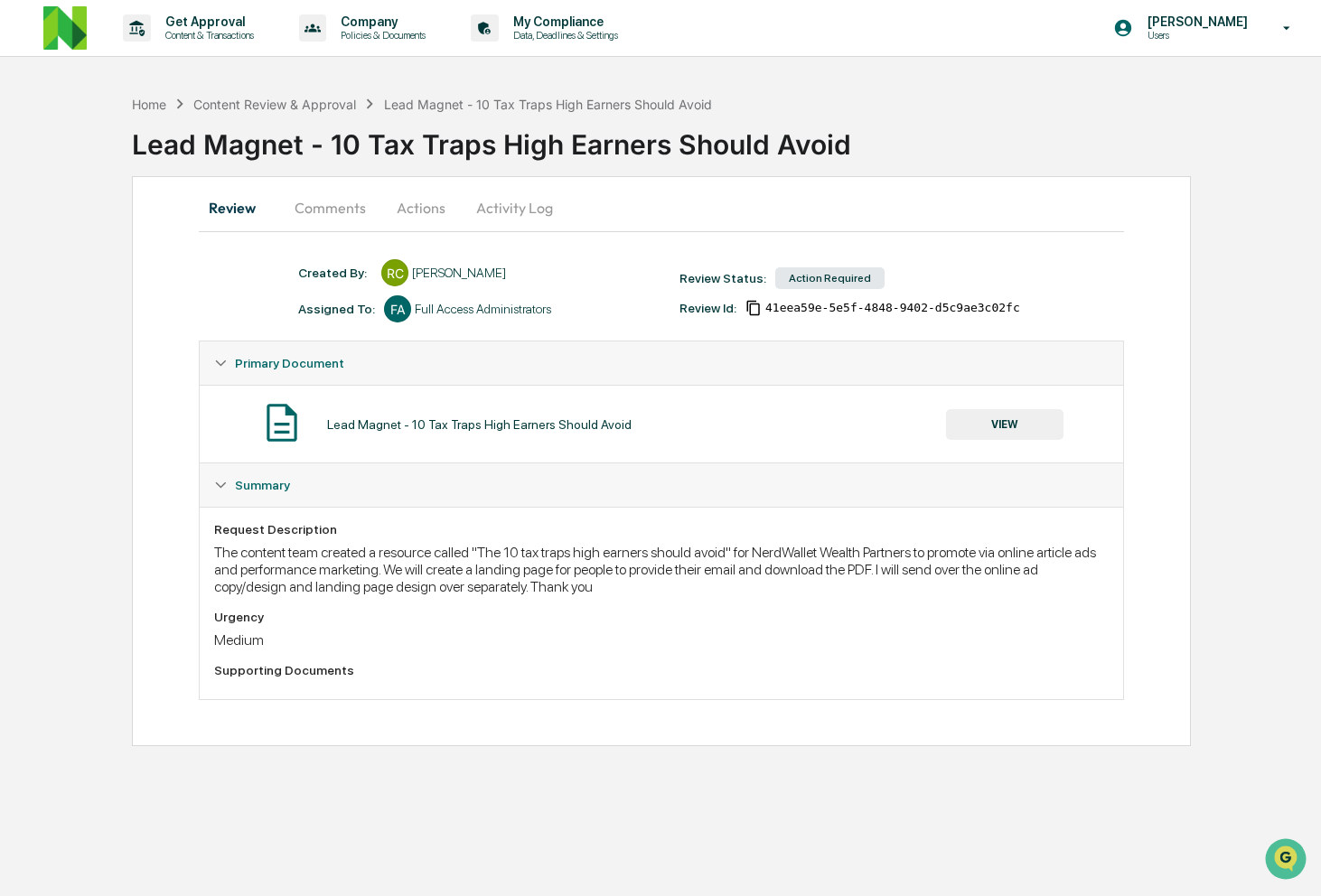
click at [484, 208] on button "Activity Log" at bounding box center [514, 207] width 106 height 43
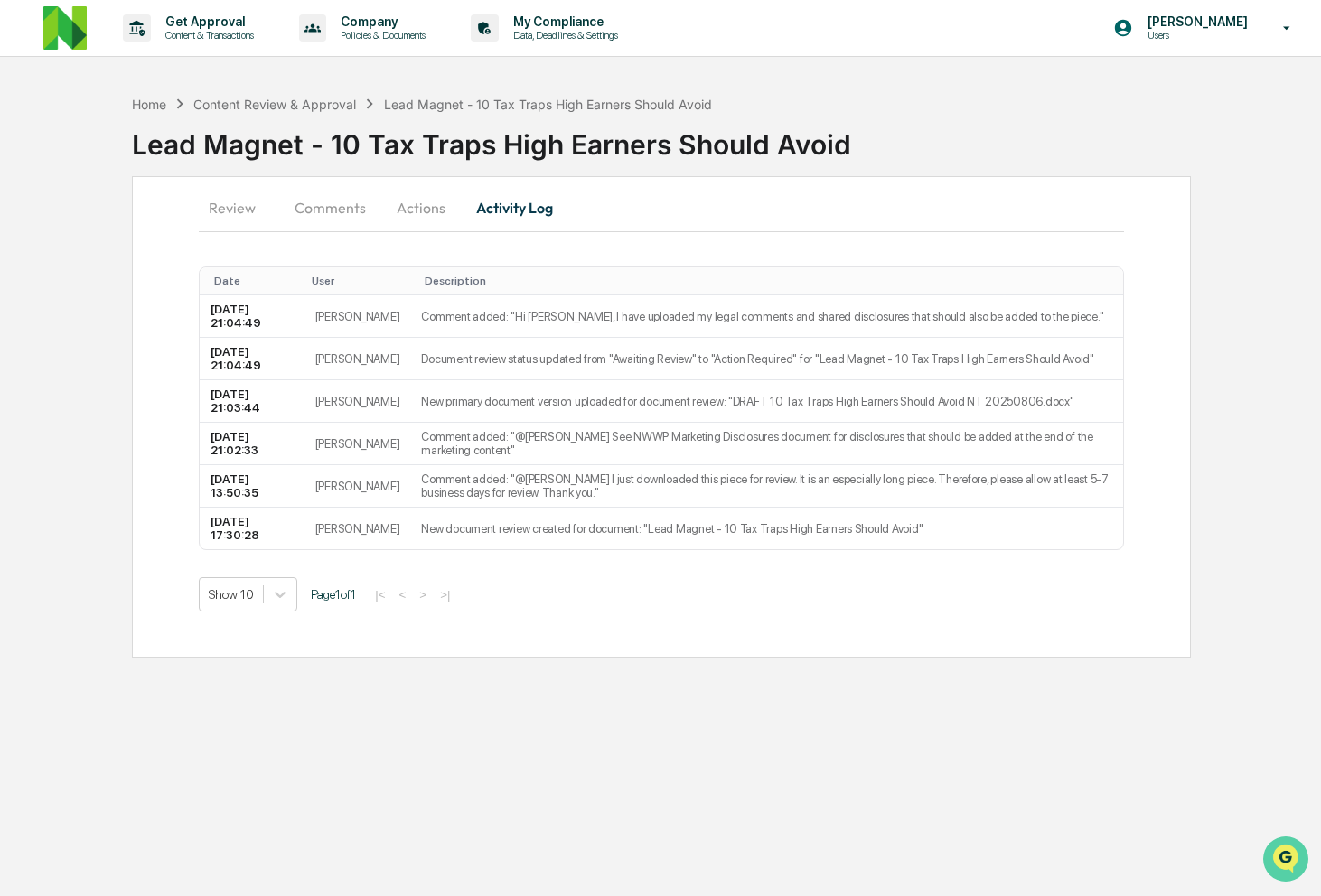
click at [1287, 863] on icon "Open customer support" at bounding box center [1285, 881] width 45 height 45
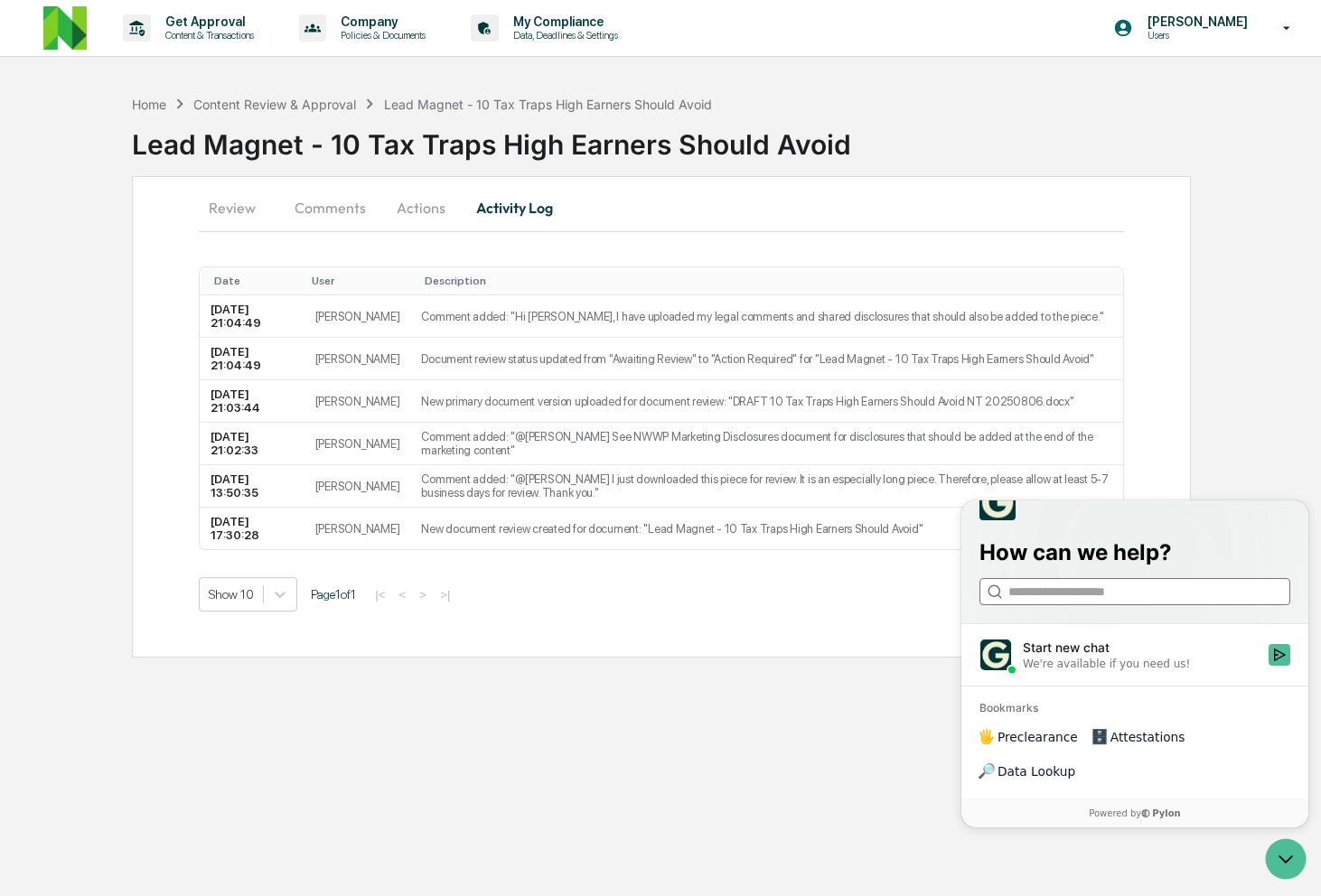
click at [1120, 602] on input "search" at bounding box center [1134, 592] width 251 height 19
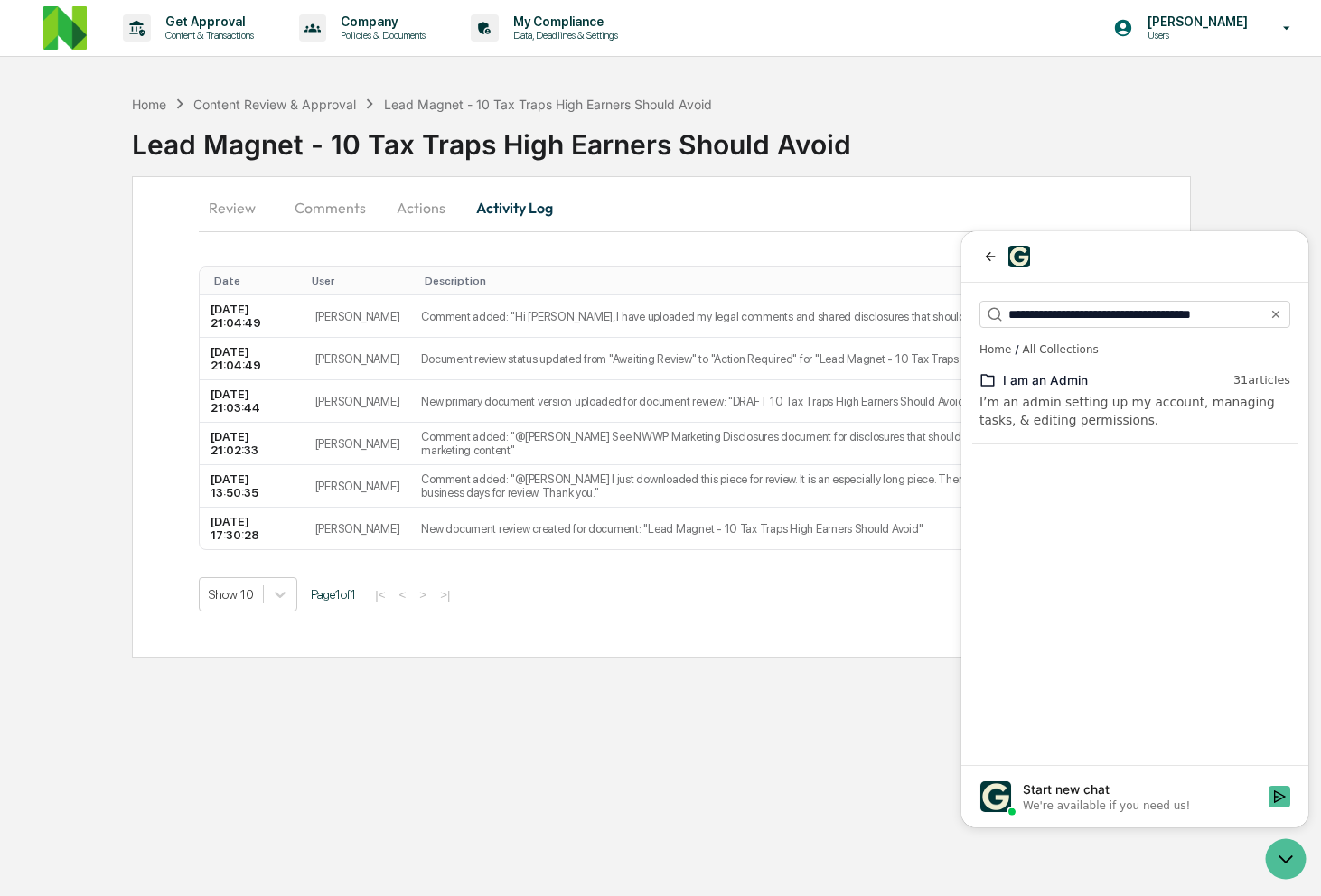
type input "**********"
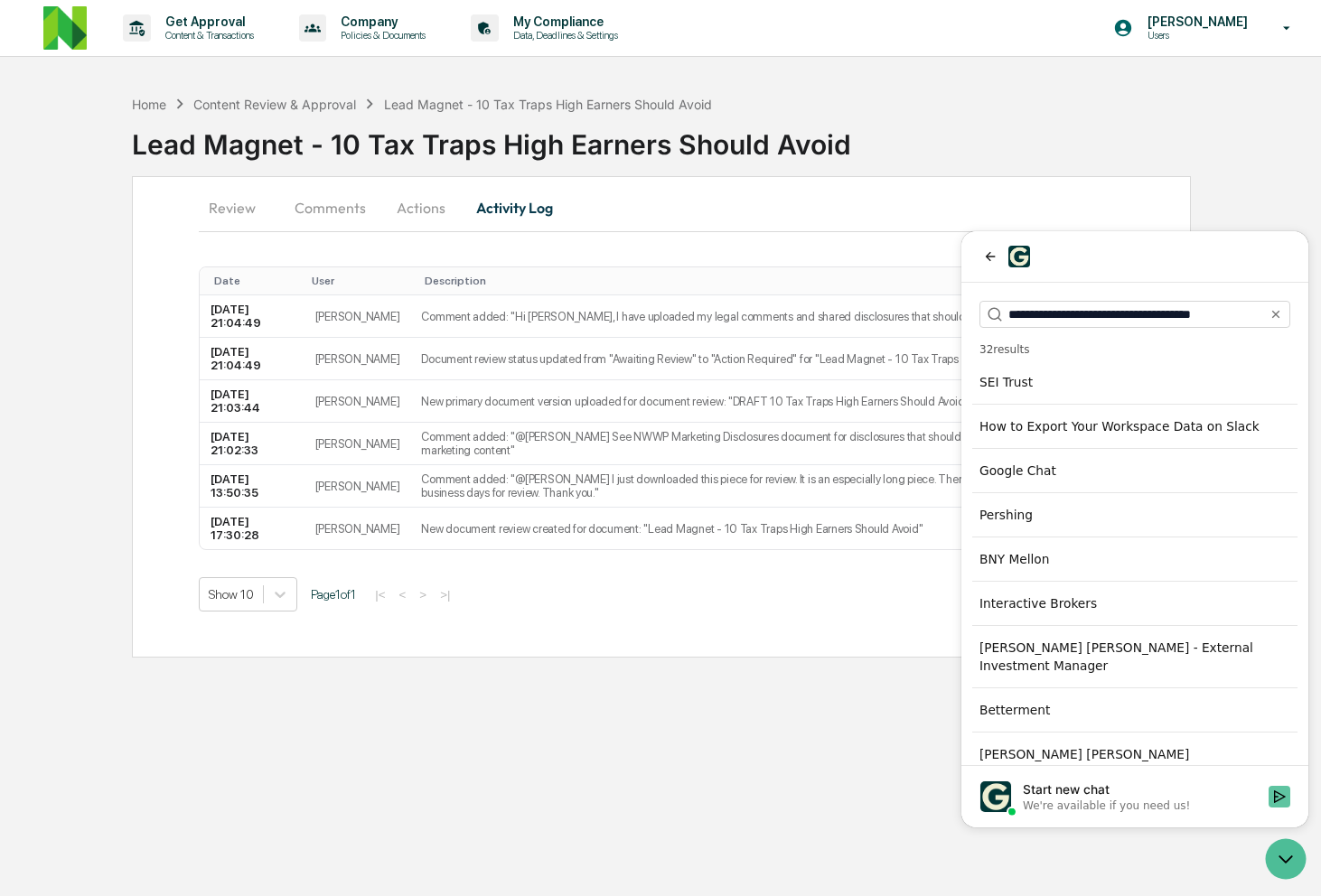
click at [1276, 798] on icon "Start new chat" at bounding box center [1279, 796] width 14 height 14
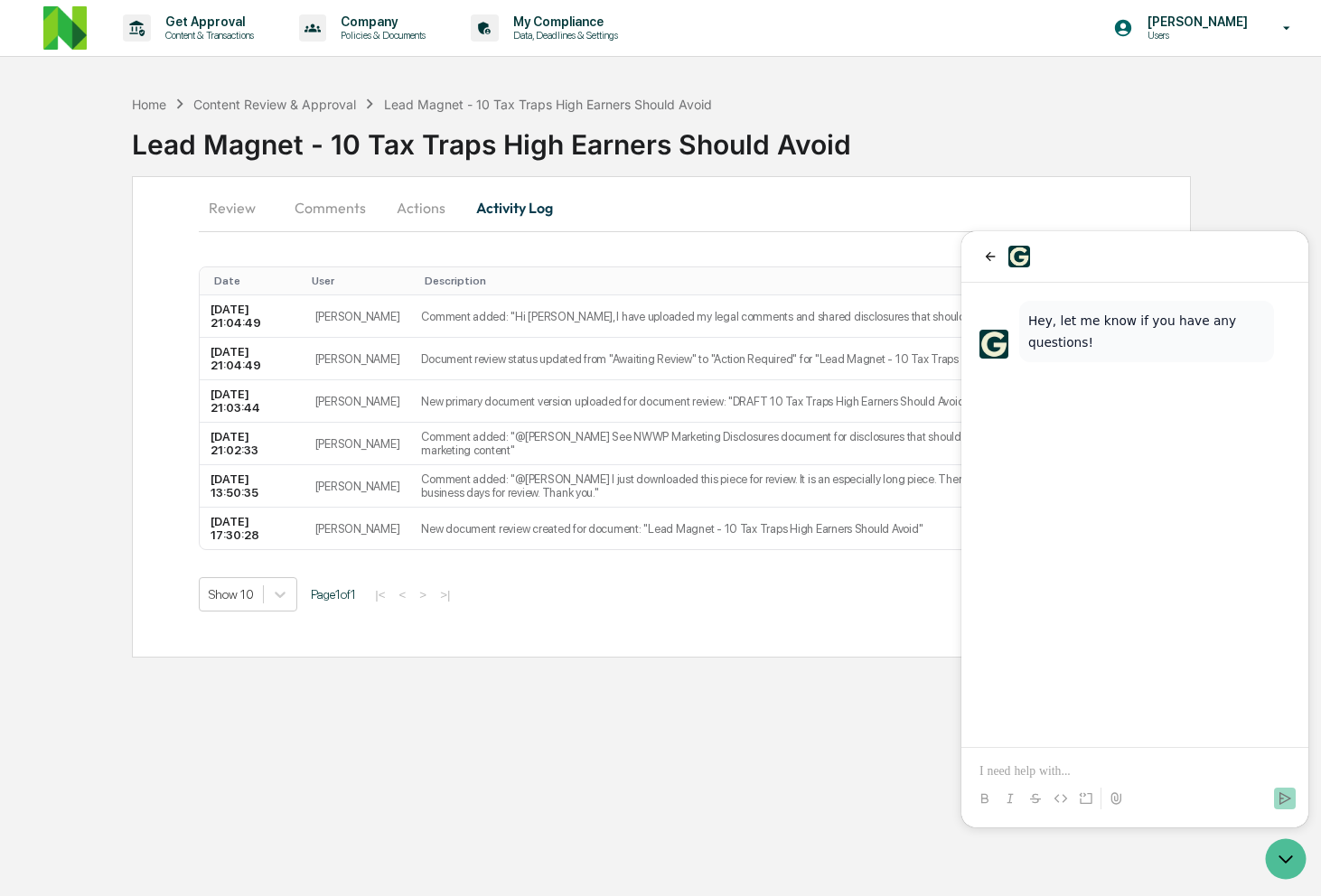
click at [1106, 774] on p at bounding box center [1135, 771] width 311 height 18
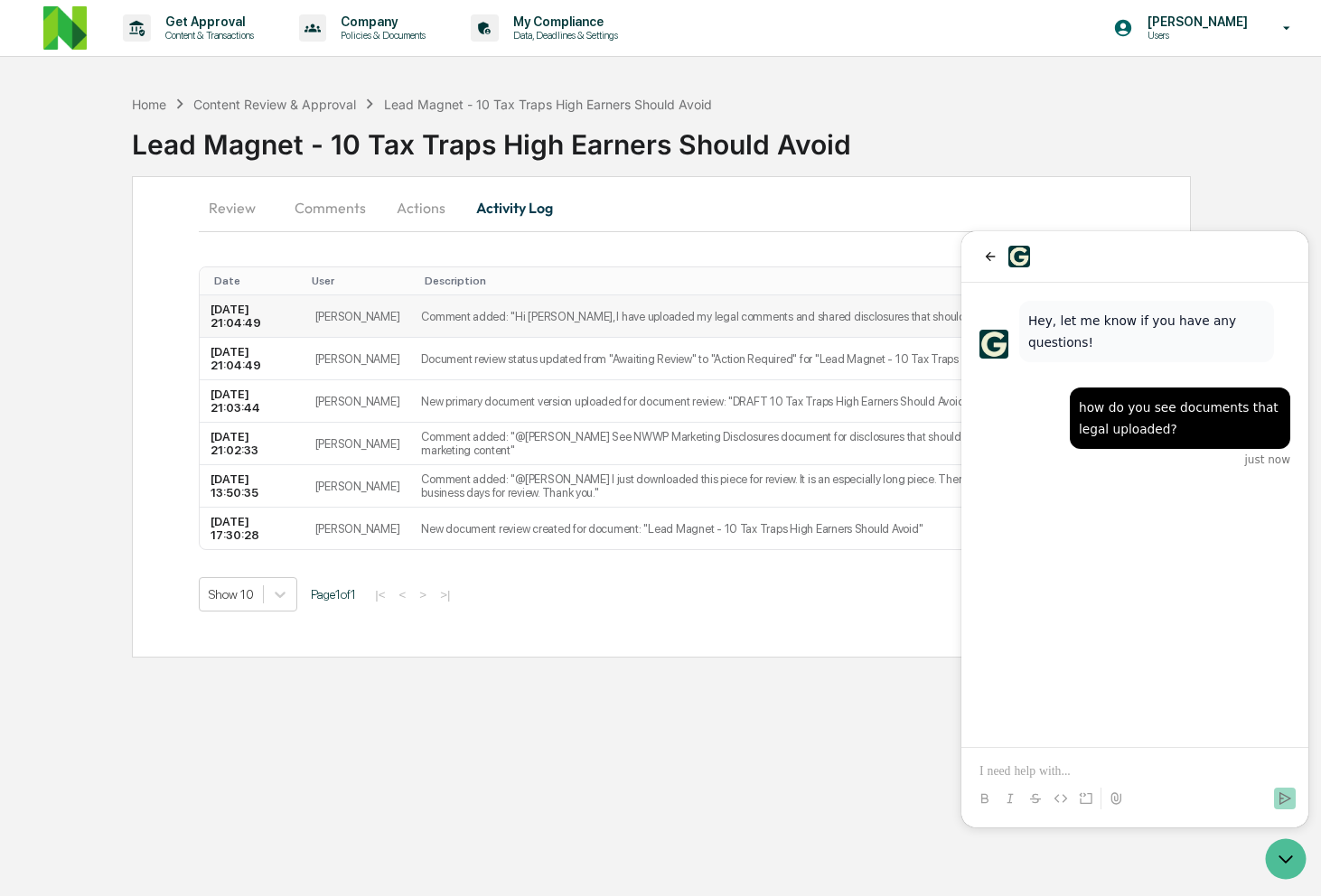
click at [395, 316] on td "[PERSON_NAME]" at bounding box center [358, 316] width 106 height 42
click at [227, 207] on button "Review" at bounding box center [239, 207] width 81 height 43
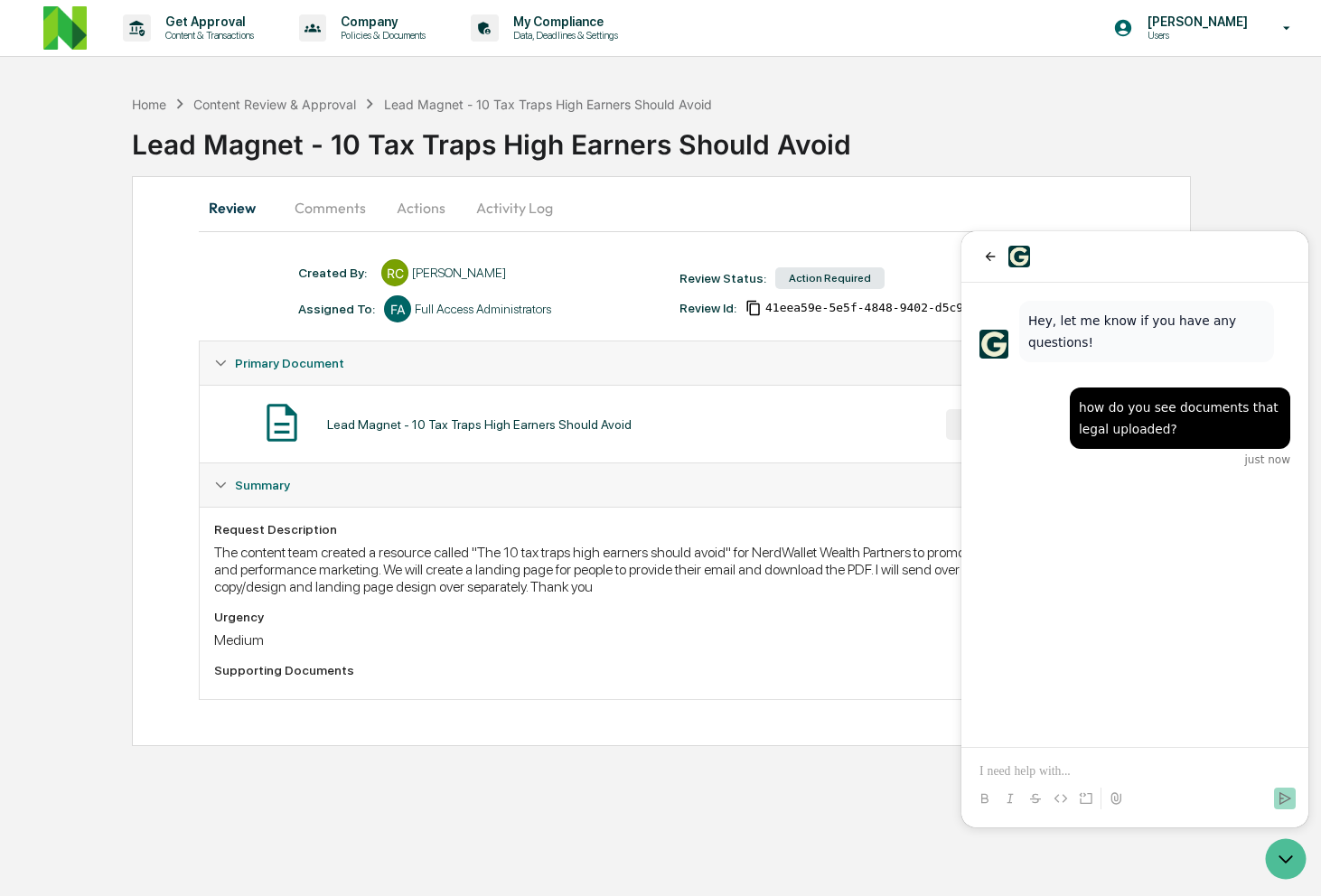
click at [491, 214] on button "Activity Log" at bounding box center [514, 207] width 106 height 43
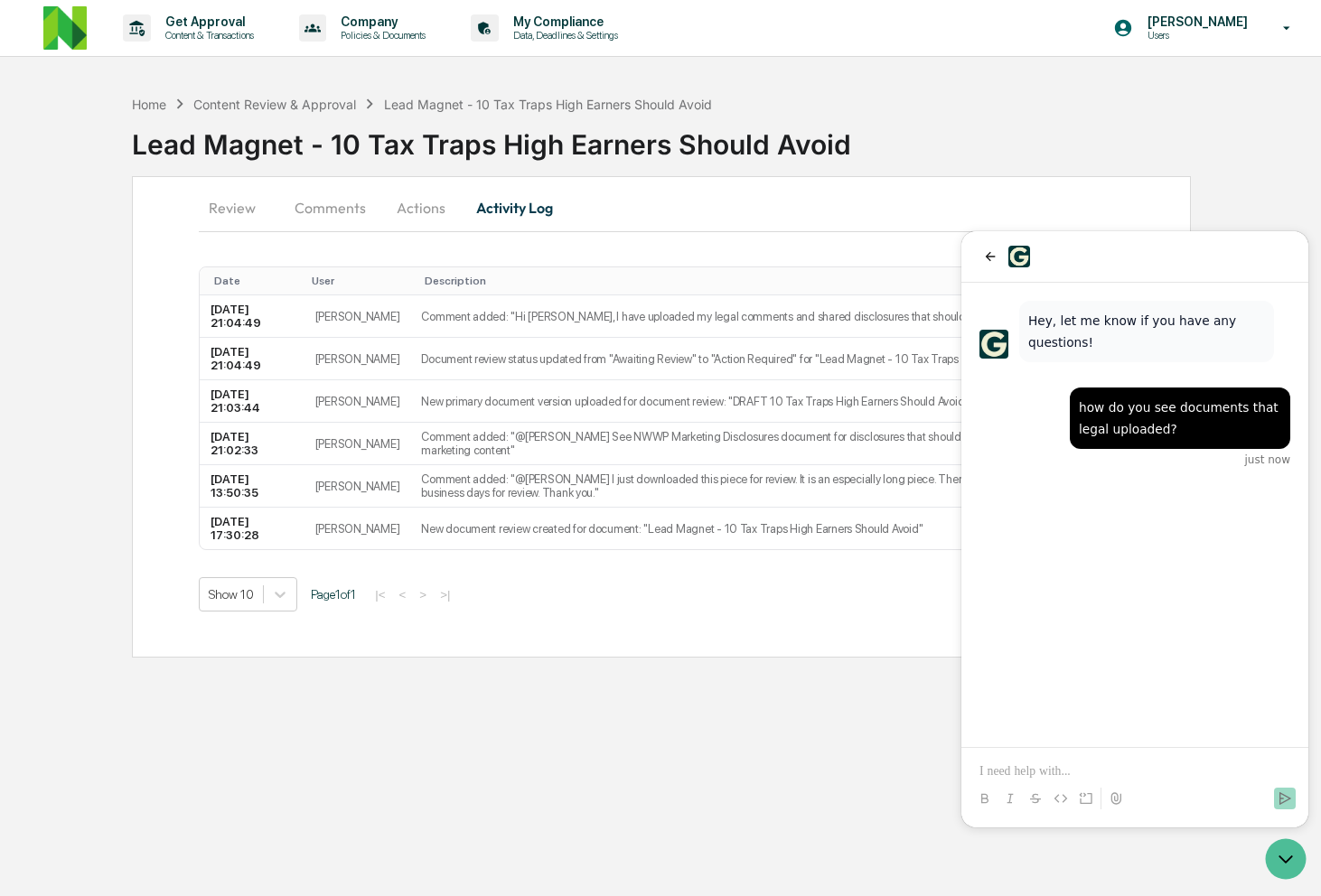
click at [247, 202] on button "Review" at bounding box center [239, 207] width 81 height 43
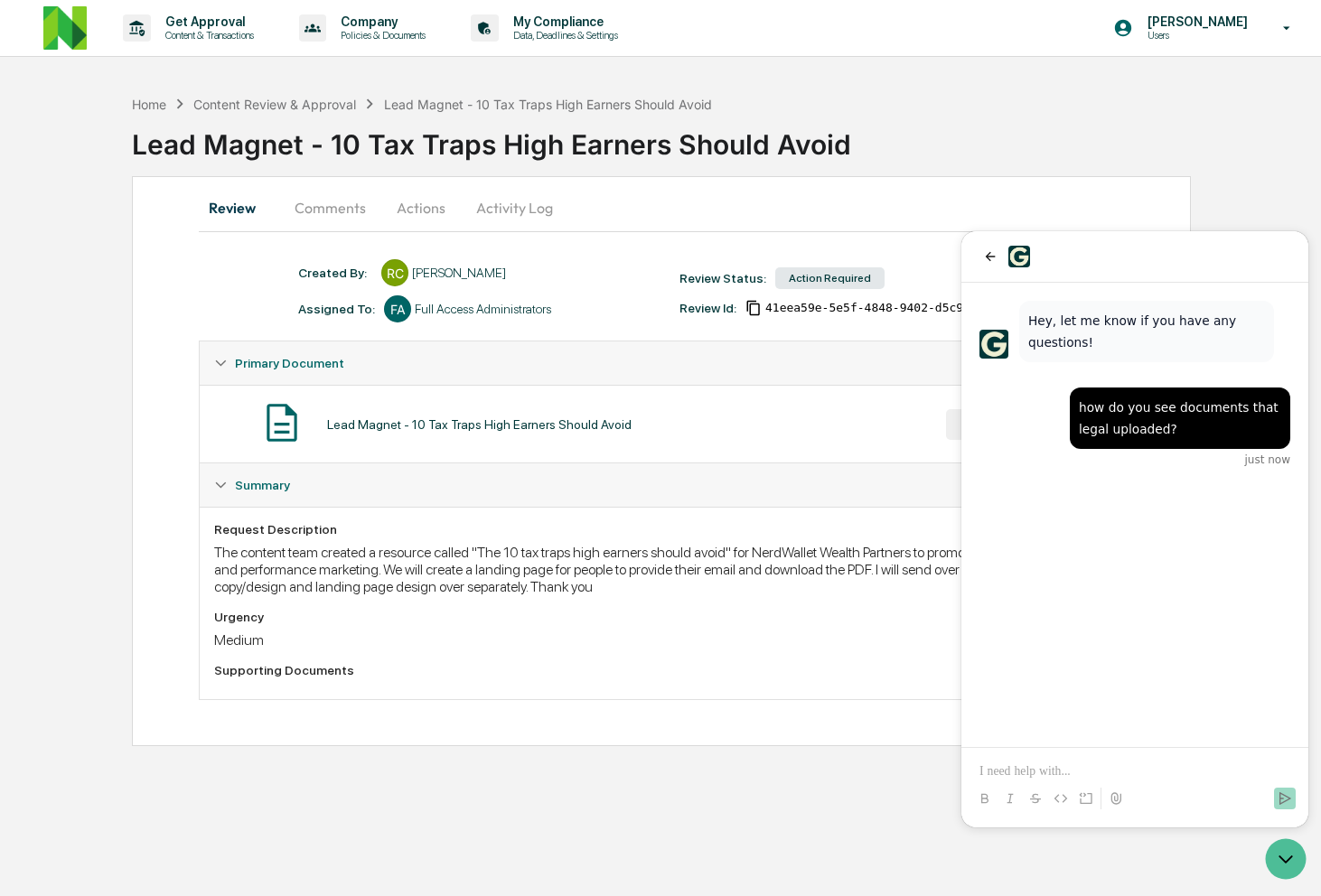
click at [1087, 256] on div at bounding box center [1135, 257] width 311 height 21
click at [953, 421] on button "VIEW" at bounding box center [1005, 424] width 118 height 31
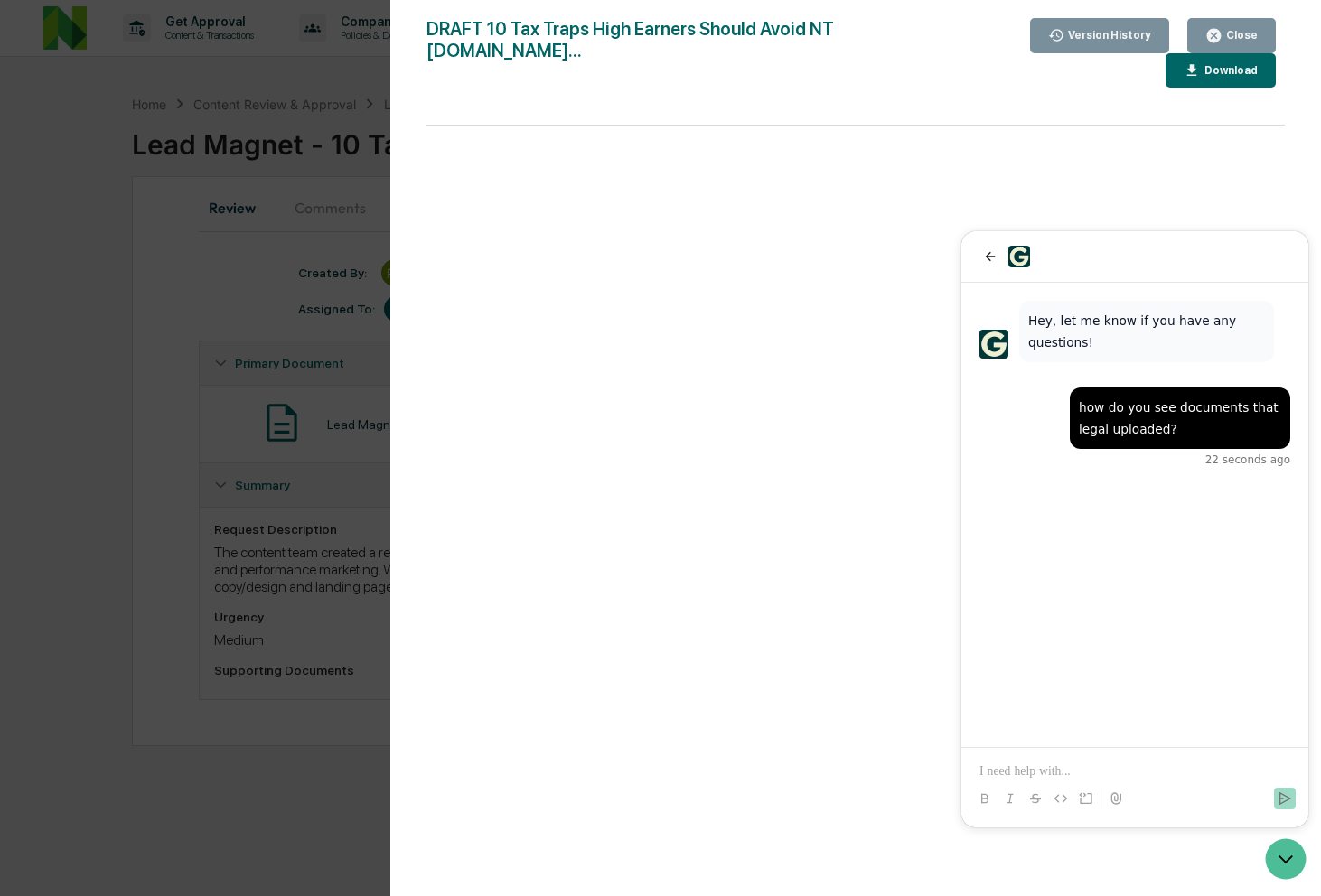
click at [1113, 33] on div "Version History" at bounding box center [1108, 35] width 87 height 13
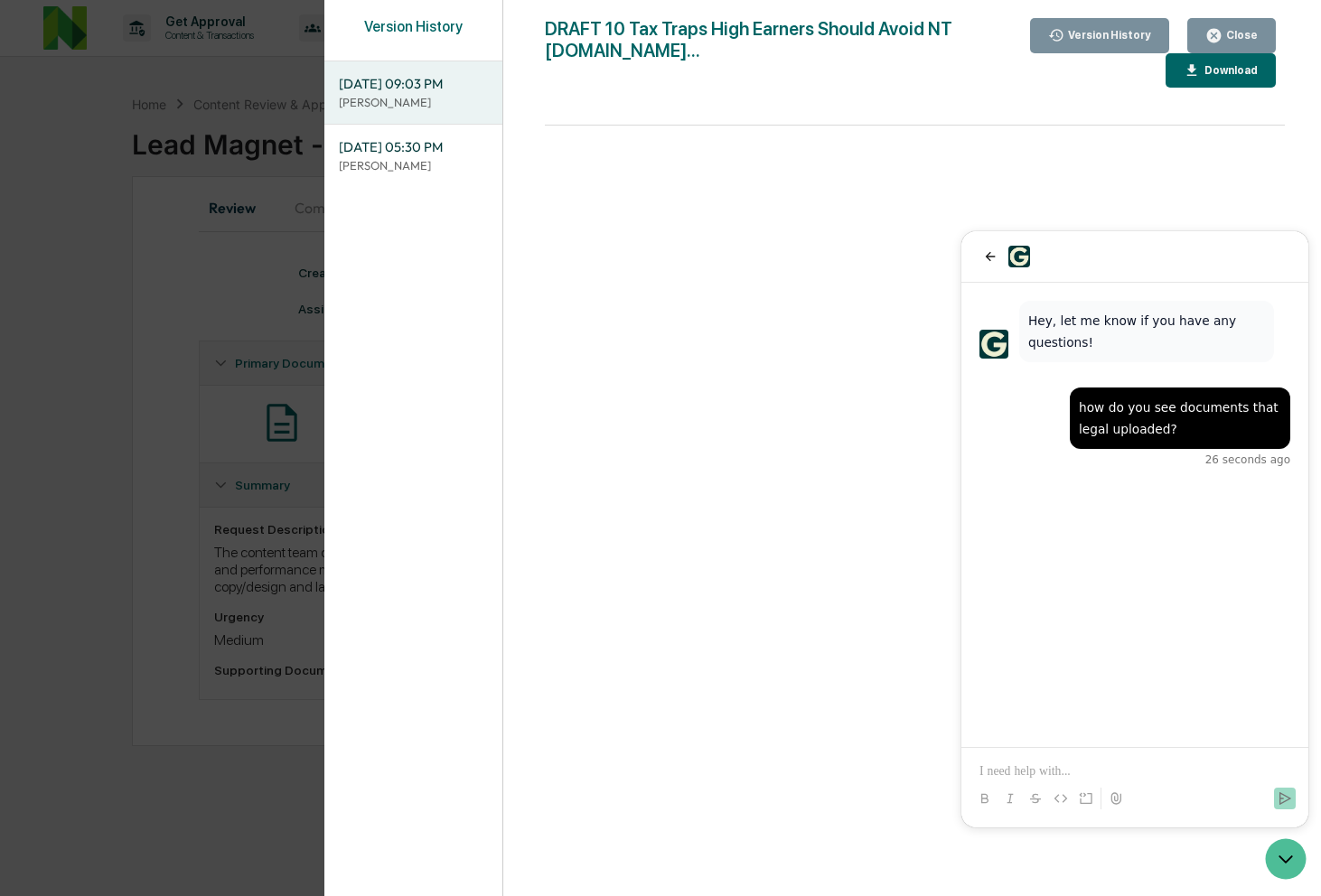
click at [418, 76] on span "[DATE] 09:03 PM" at bounding box center [413, 84] width 150 height 20
click at [1104, 96] on div "DRAFT 10 Tax Traps High Earners Should Avoid NT [DOMAIN_NAME]... Close Version …" at bounding box center [915, 466] width 740 height 896
click at [1216, 68] on div "Download" at bounding box center [1228, 69] width 57 height 13
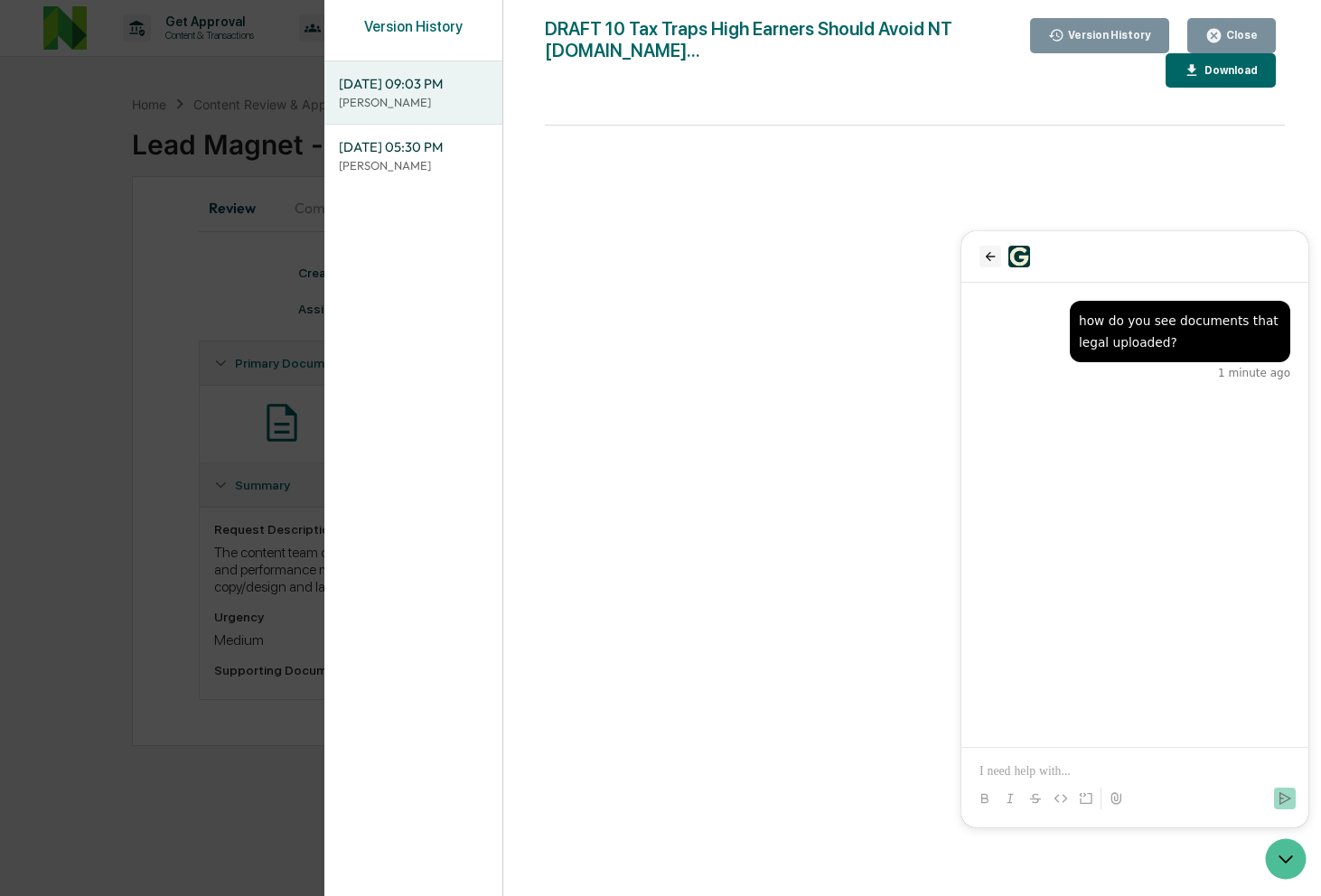
click at [985, 253] on icon "back" at bounding box center [990, 256] width 14 height 14
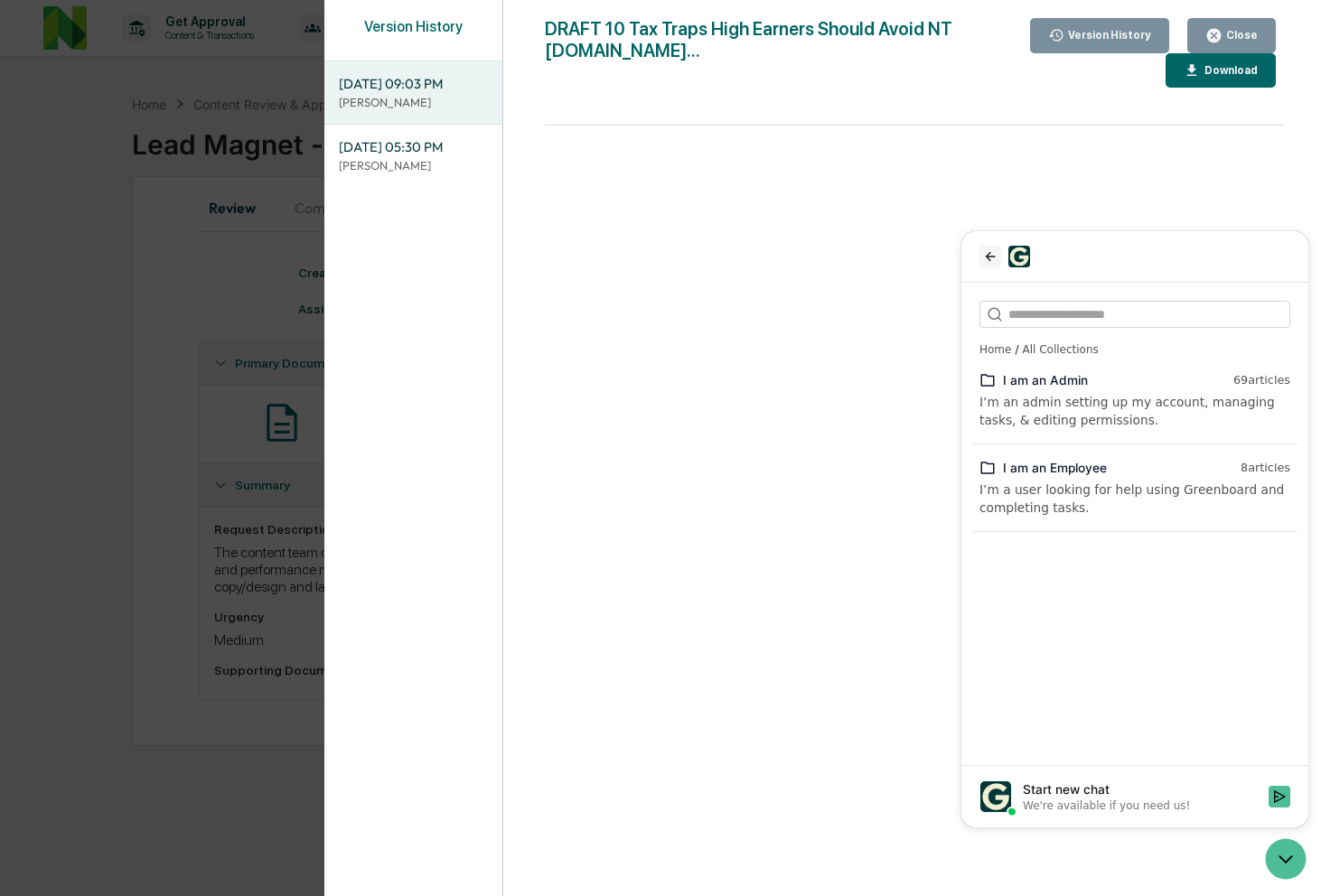
click at [983, 253] on icon "back" at bounding box center [990, 256] width 14 height 14
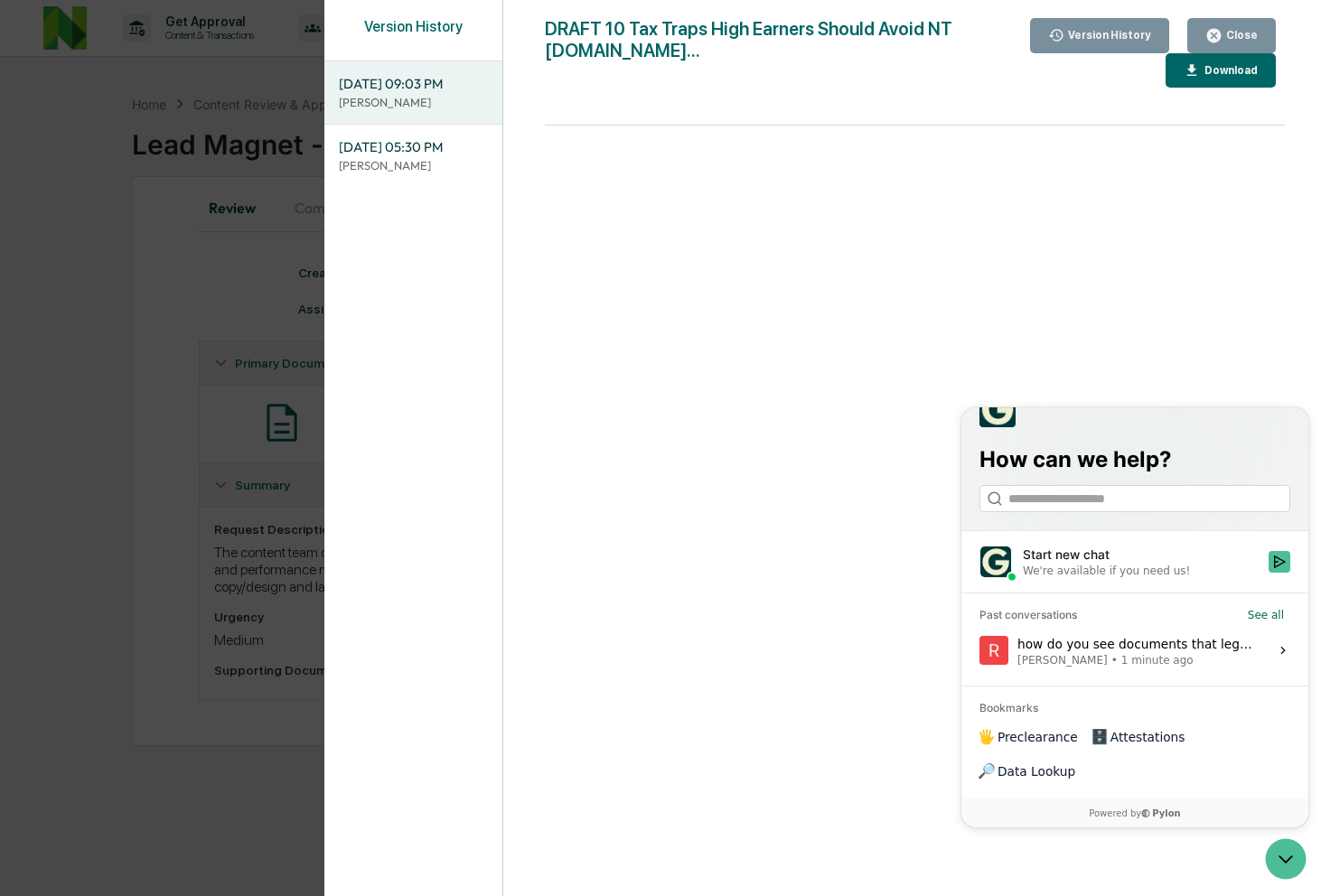
click at [1190, 69] on icon "button" at bounding box center [1192, 69] width 10 height 12
click at [1282, 853] on icon "Open customer support" at bounding box center [1285, 858] width 45 height 45
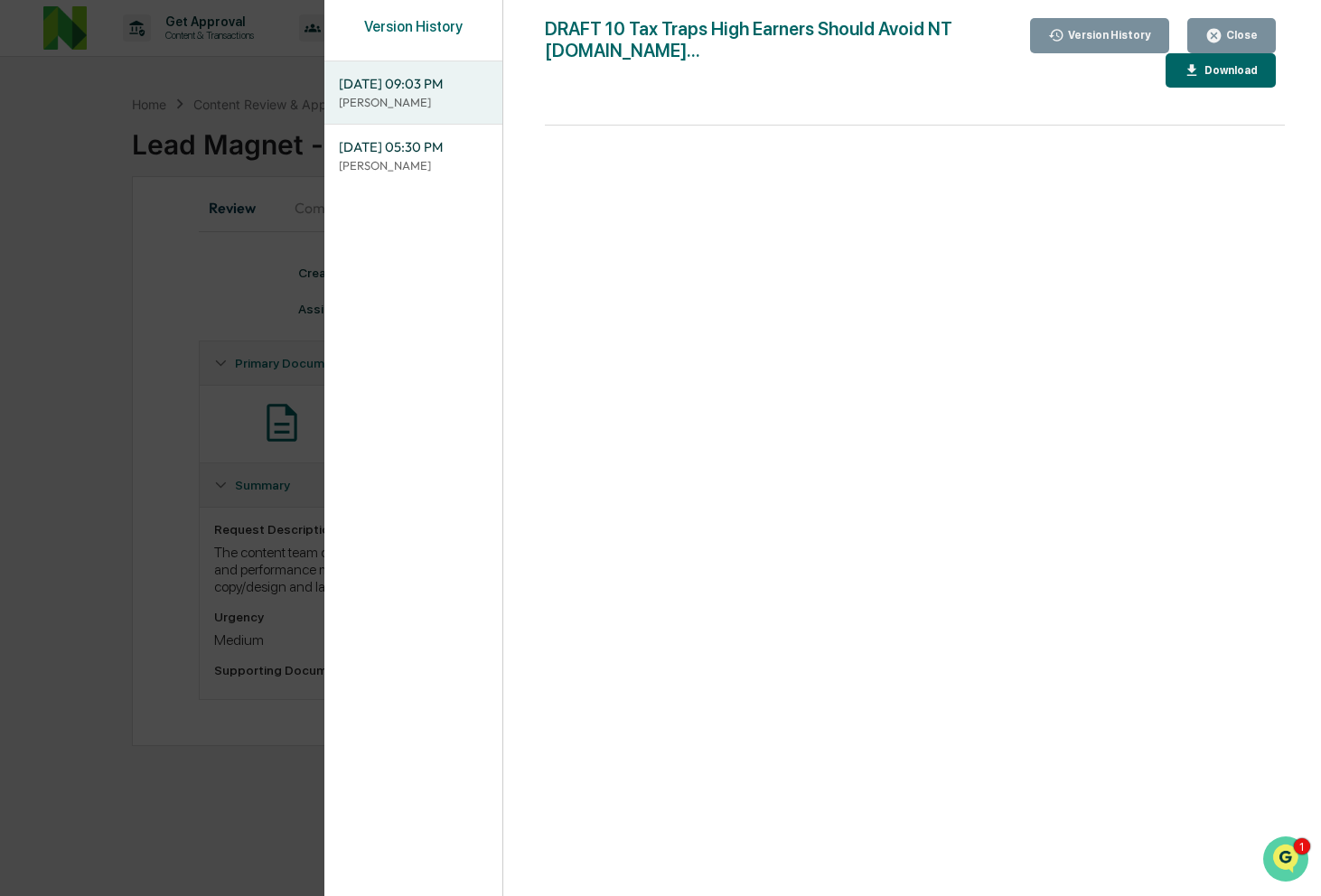
click at [1282, 853] on img "Open customer support" at bounding box center [1285, 858] width 45 height 36
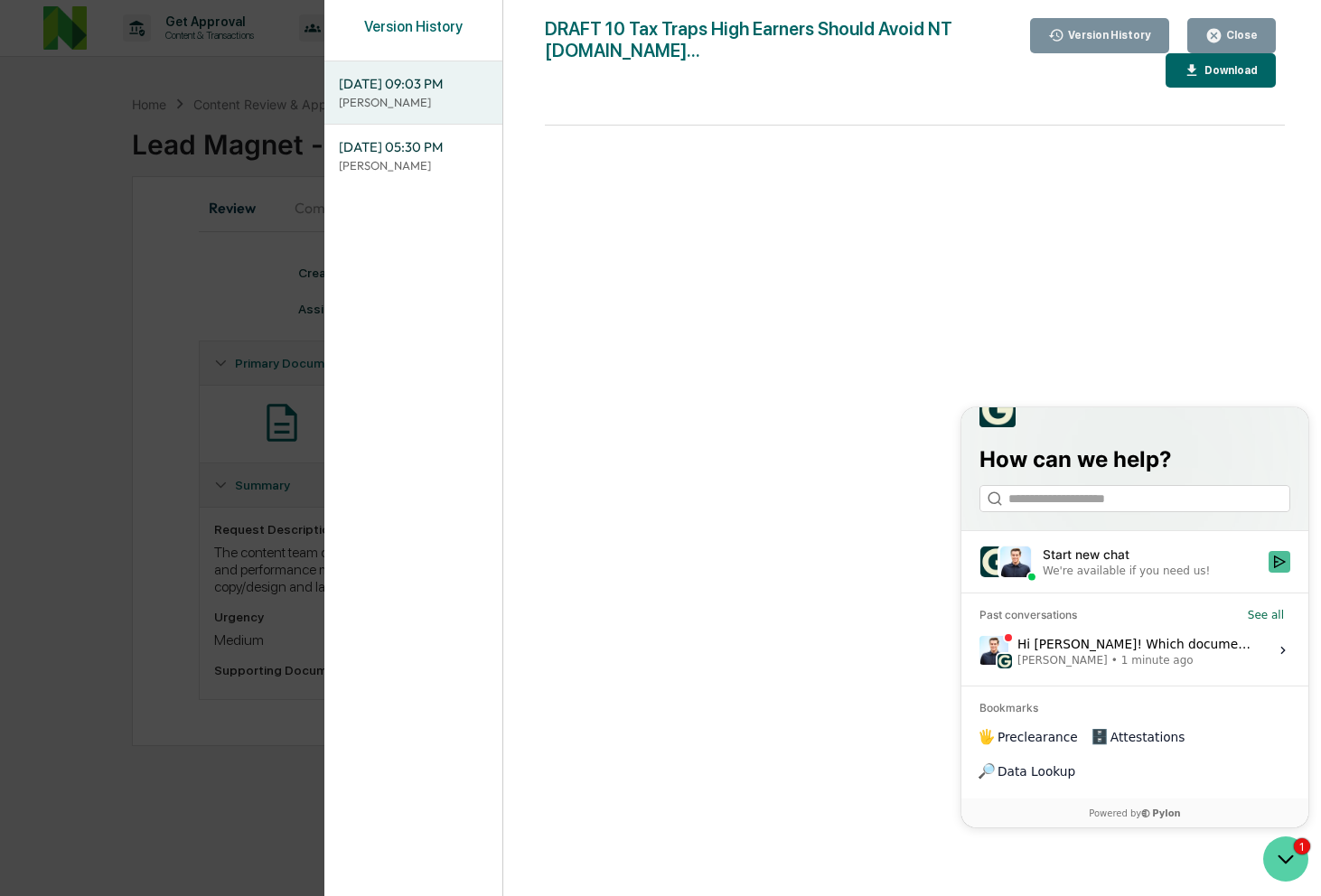
click at [1282, 853] on icon "Open customer support" at bounding box center [1285, 858] width 45 height 45
